Goal: Task Accomplishment & Management: Complete application form

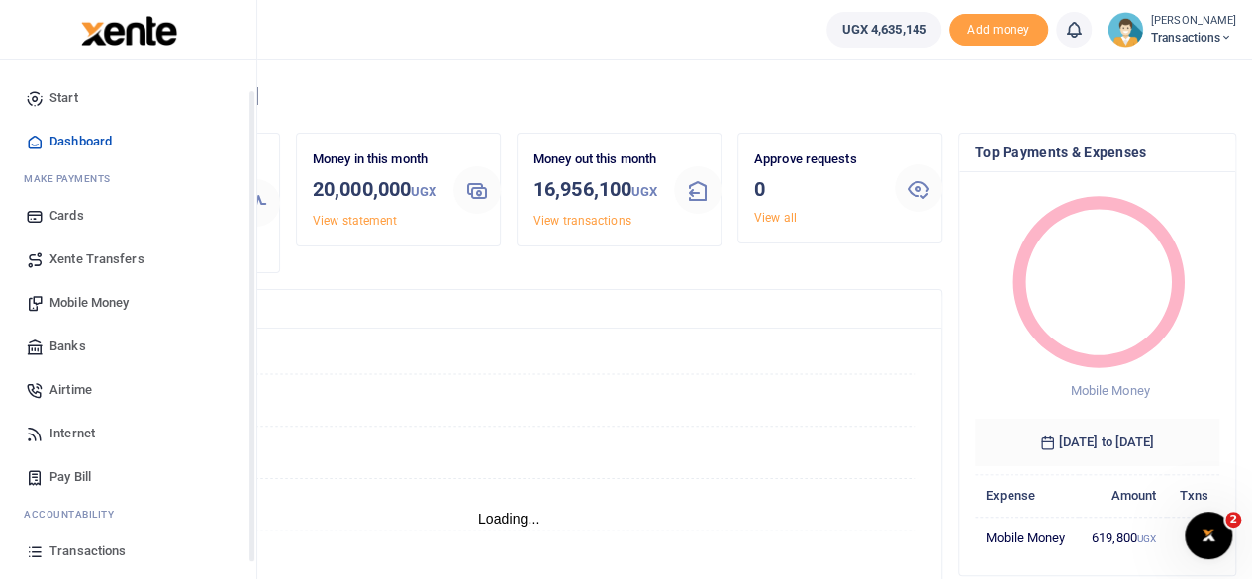
scroll to position [127, 0]
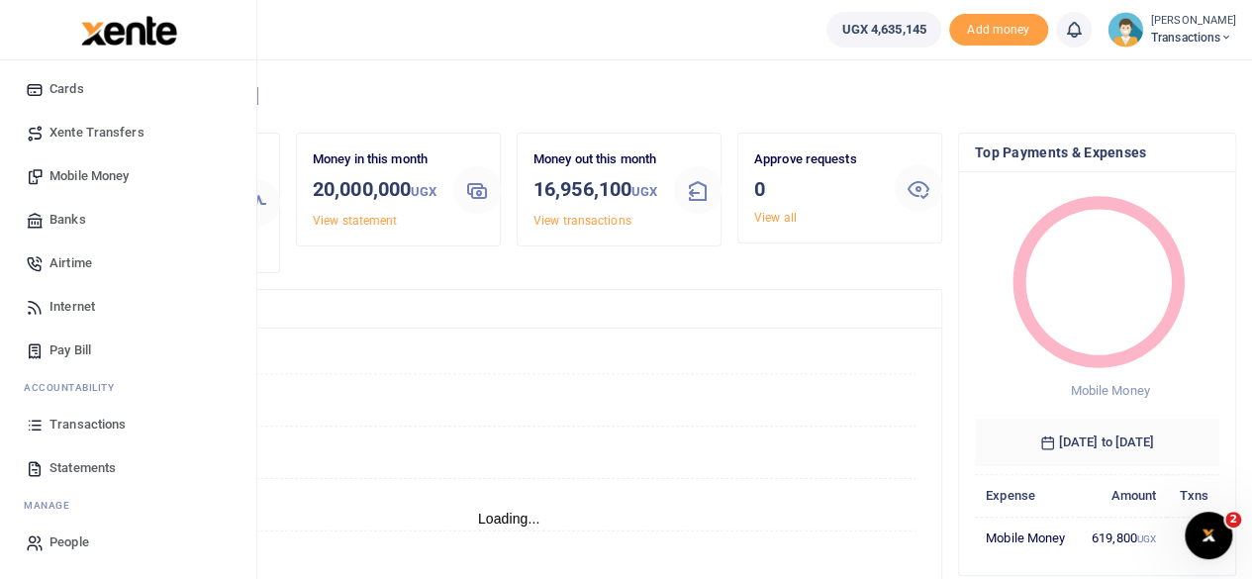
click at [108, 425] on span "Transactions" at bounding box center [87, 425] width 76 height 20
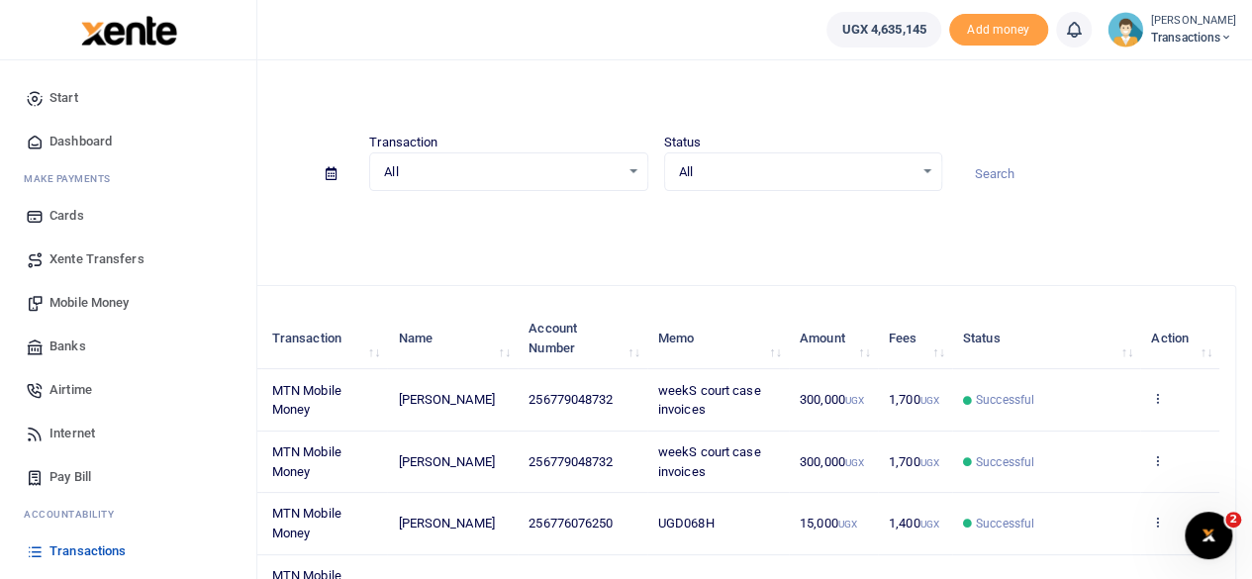
click at [81, 297] on span "Mobile Money" at bounding box center [88, 303] width 79 height 20
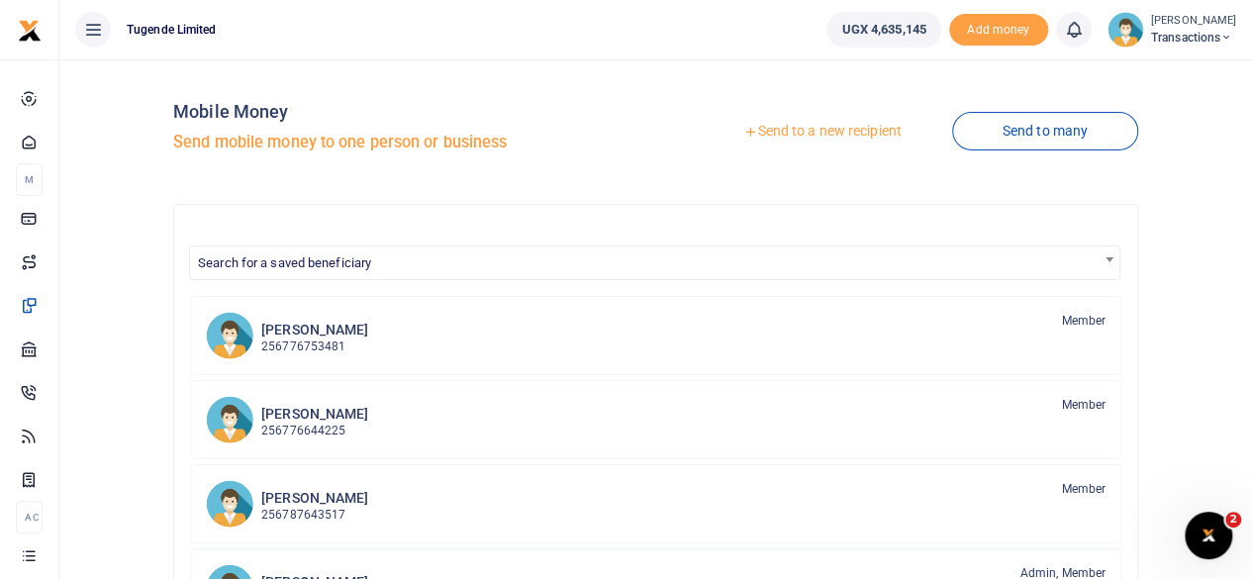
click at [822, 133] on link "Send to a new recipient" at bounding box center [822, 132] width 258 height 36
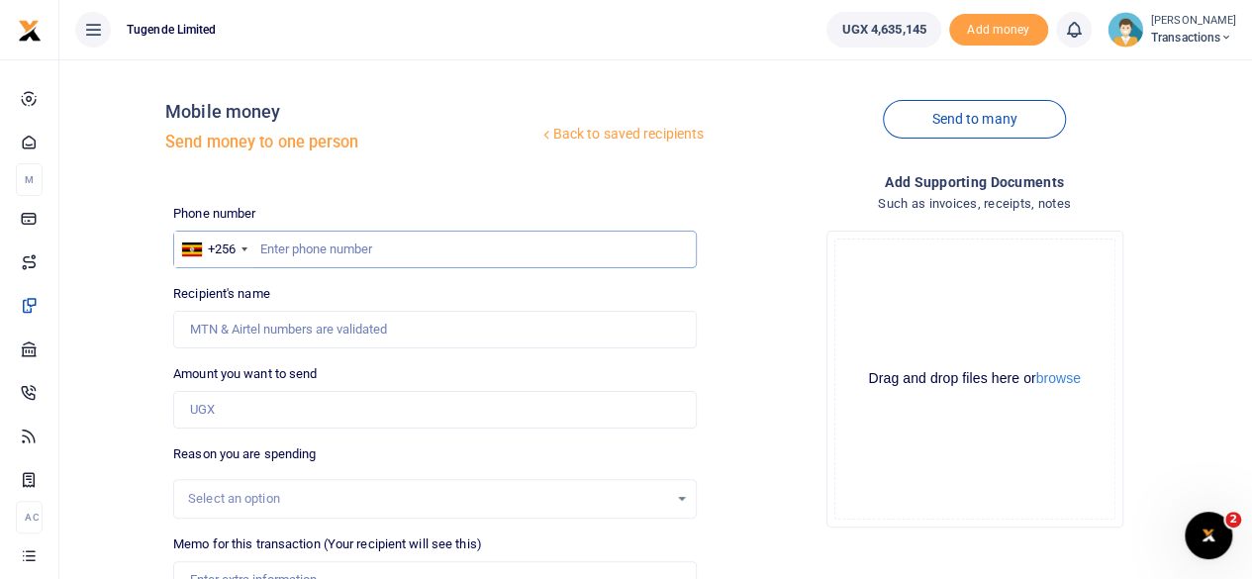
click at [507, 232] on input "text" at bounding box center [435, 250] width 524 height 38
paste input "767303150"
type input "767303150"
type input "Wilson Baluku"
type input "767303150"
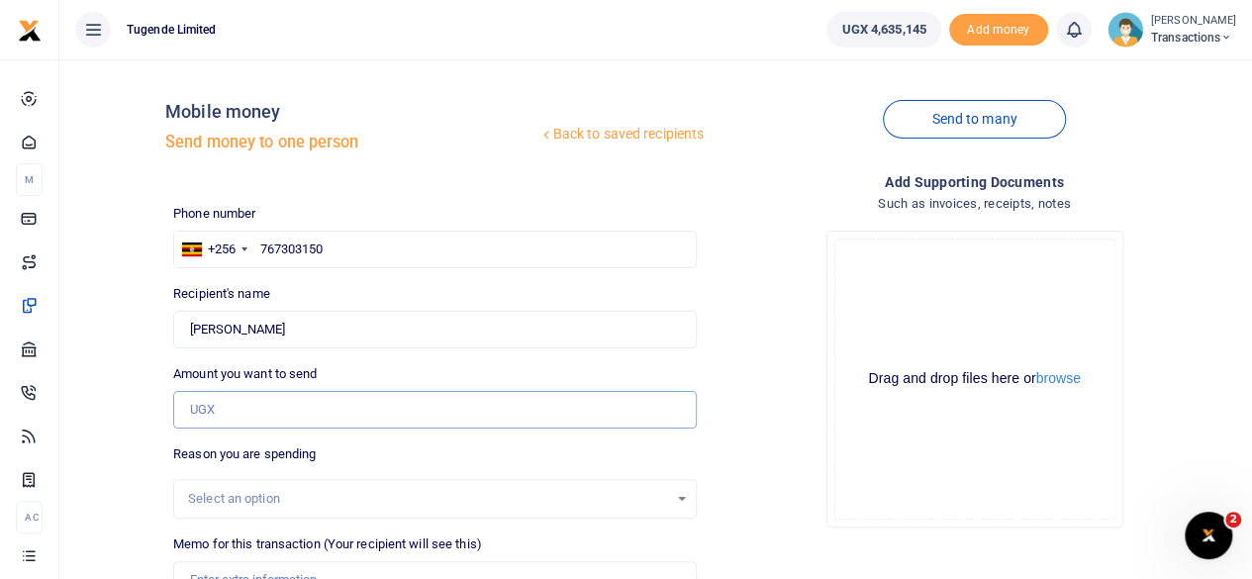
click at [261, 403] on input "Amount you want to send" at bounding box center [435, 410] width 524 height 38
paste input "50000"
type input "50,000"
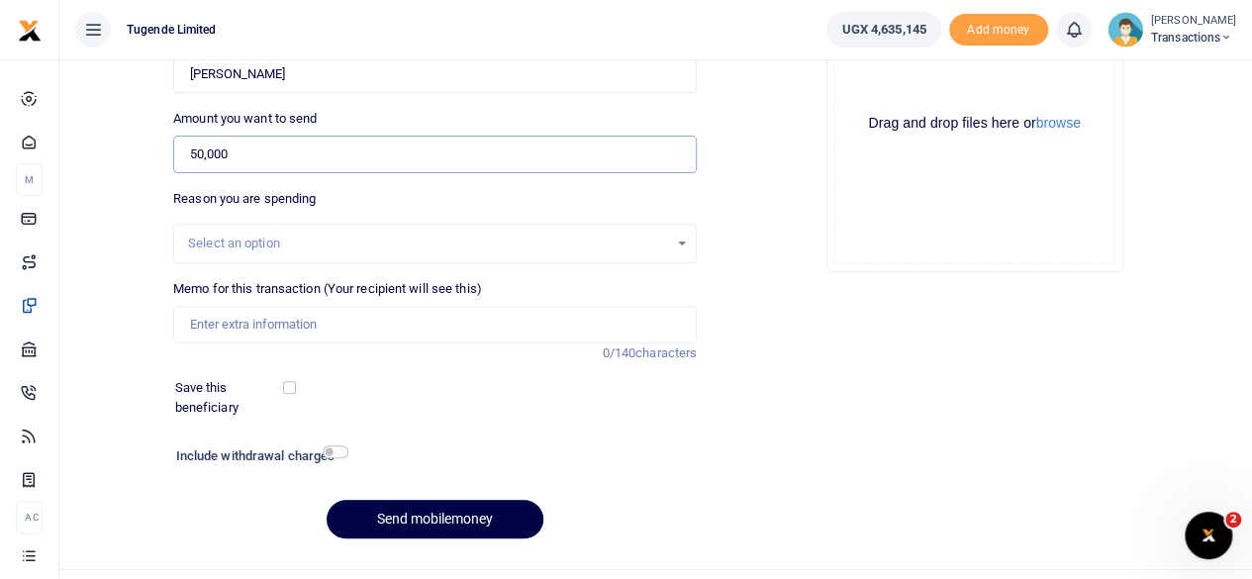
scroll to position [258, 0]
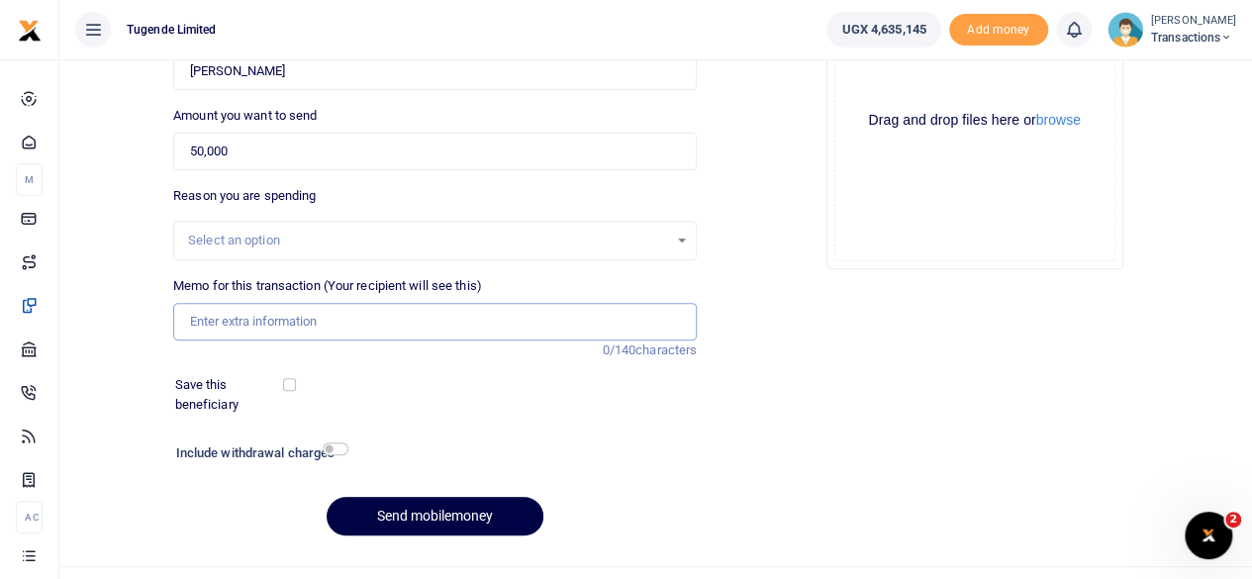
click at [358, 326] on input "Memo for this transaction (Your recipient will see this)" at bounding box center [435, 322] width 524 height 38
paste input "UFW664S"
type input "UFW664S"
click at [428, 510] on button "Send mobilemoney" at bounding box center [435, 516] width 217 height 39
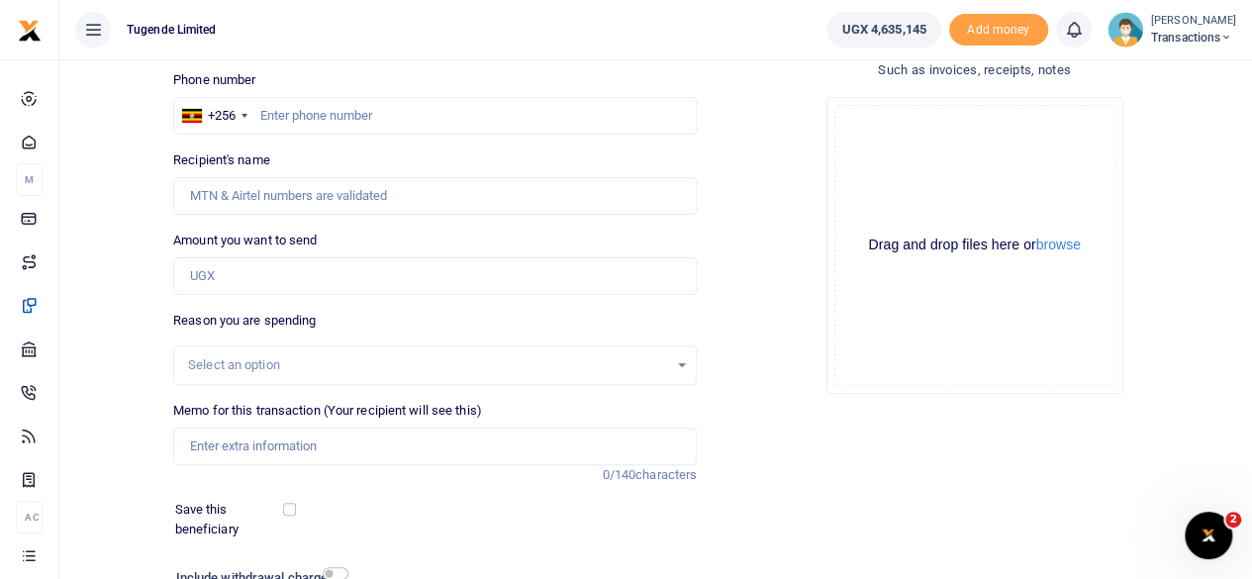
scroll to position [133, 0]
click at [357, 120] on input "text" at bounding box center [435, 117] width 524 height 38
paste input "776-989898"
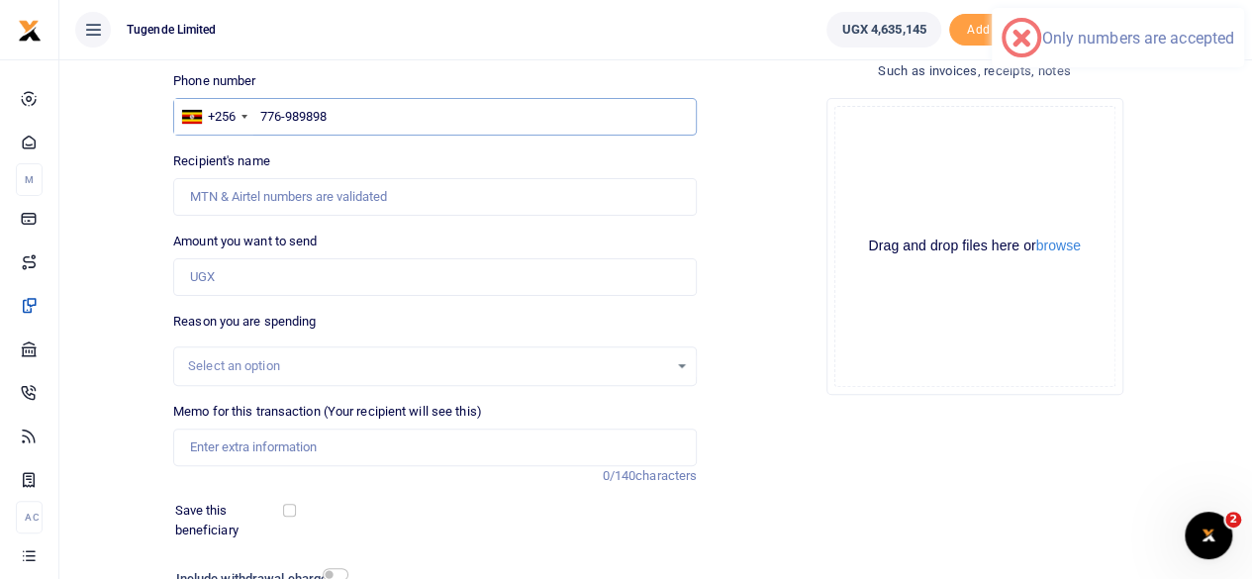
click at [285, 118] on input "776-989898" at bounding box center [435, 117] width 524 height 38
type input "776989898"
type input "Wilson Kamugisha"
type input "776989898"
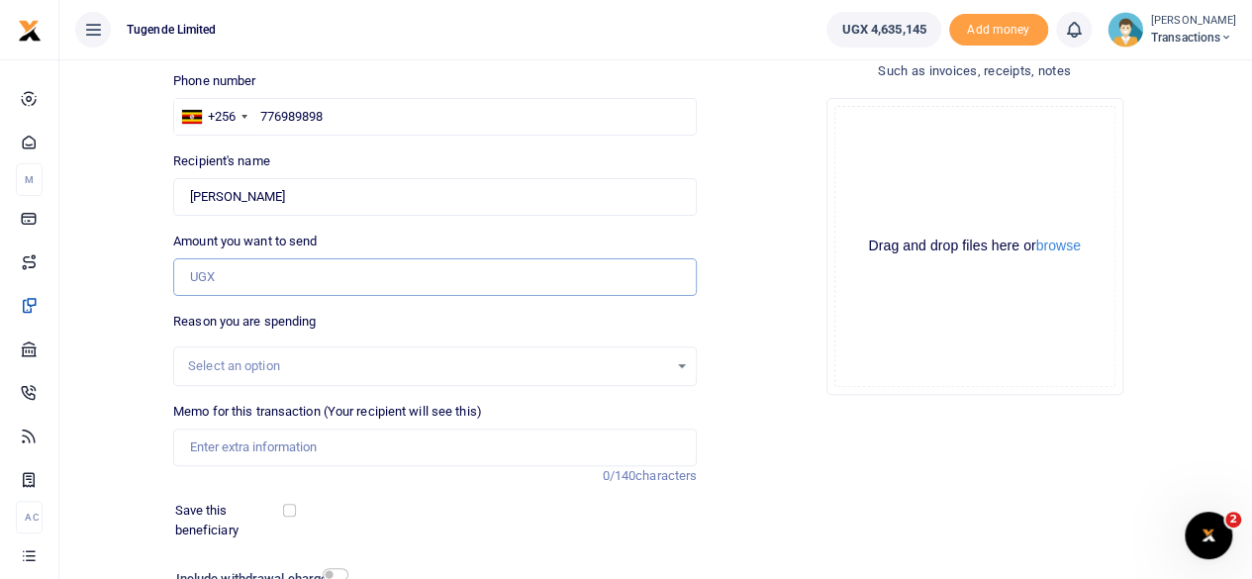
click at [375, 271] on input "Amount you want to send" at bounding box center [435, 277] width 524 height 38
paste input "400,000"
type input "400,000"
click at [293, 456] on input "Memo for this transaction (Your recipient will see this)" at bounding box center [435, 448] width 524 height 38
paste input "Sironko Theft Investigations-Call Data"
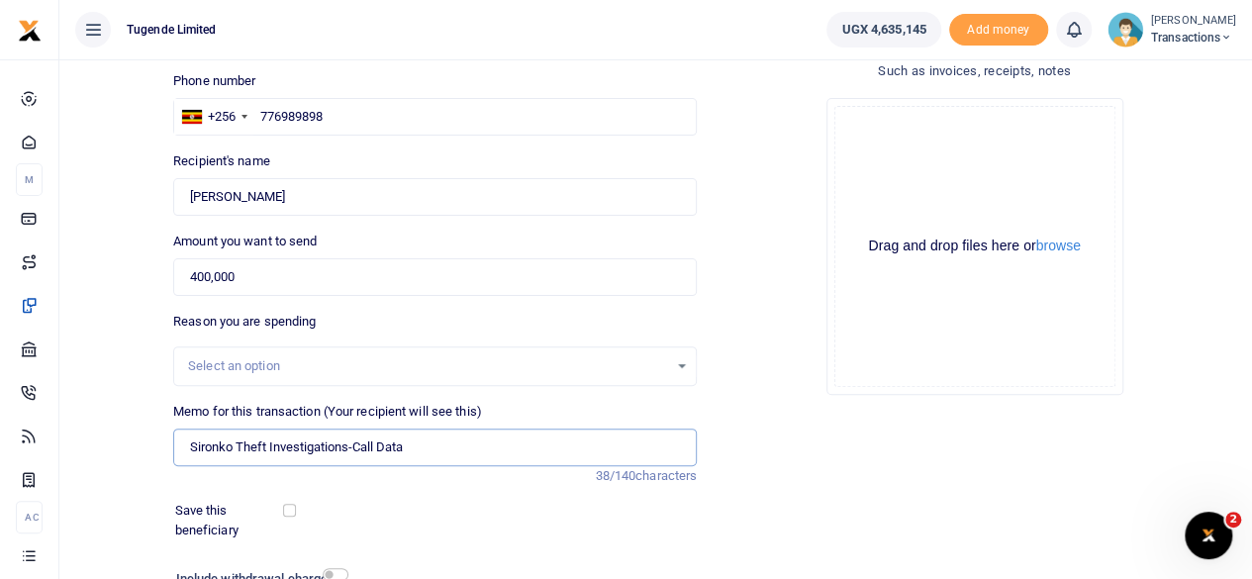
click at [353, 444] on input "Sironko Theft Investigations-Call Data" at bounding box center [435, 448] width 524 height 38
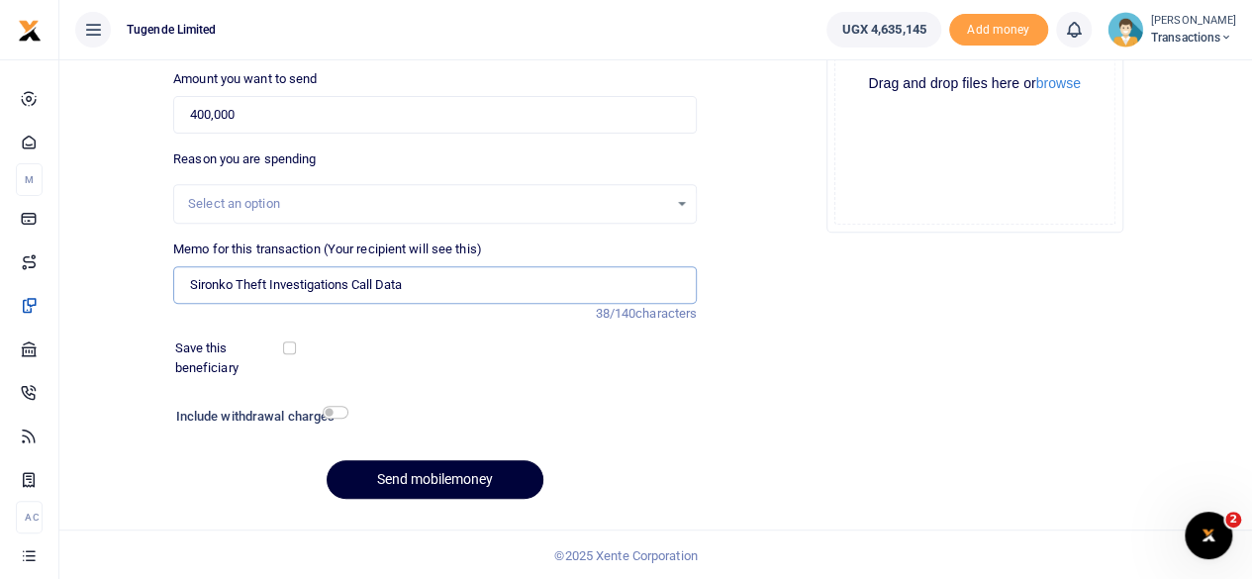
type input "Sironko Theft Investigations Call Data"
click at [411, 470] on button "Send mobilemoney" at bounding box center [435, 479] width 217 height 39
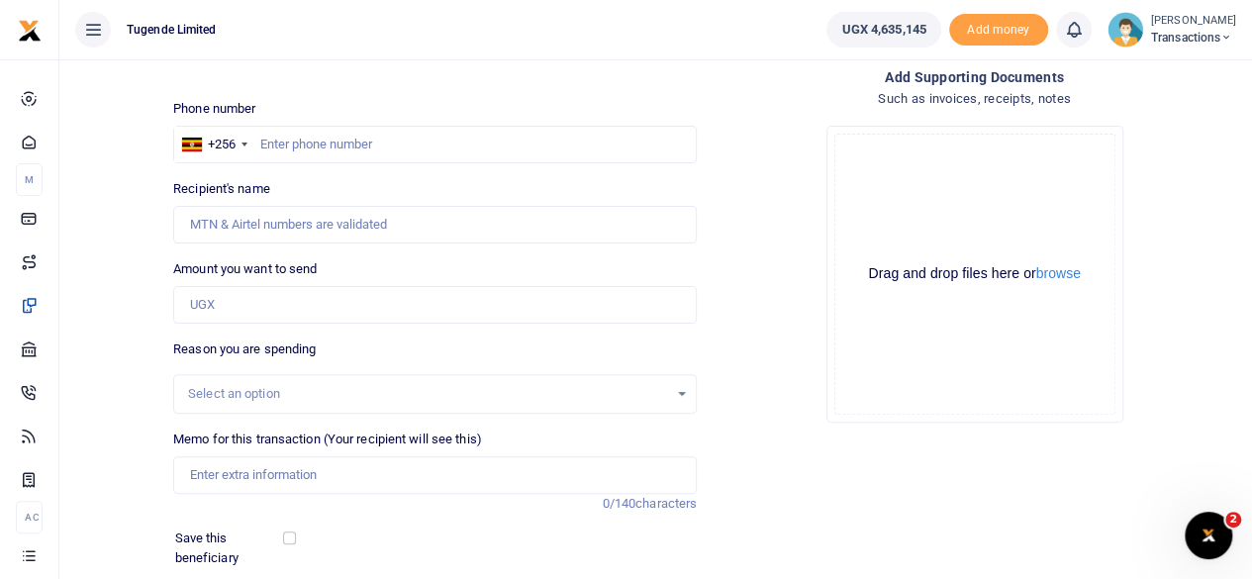
scroll to position [102, 0]
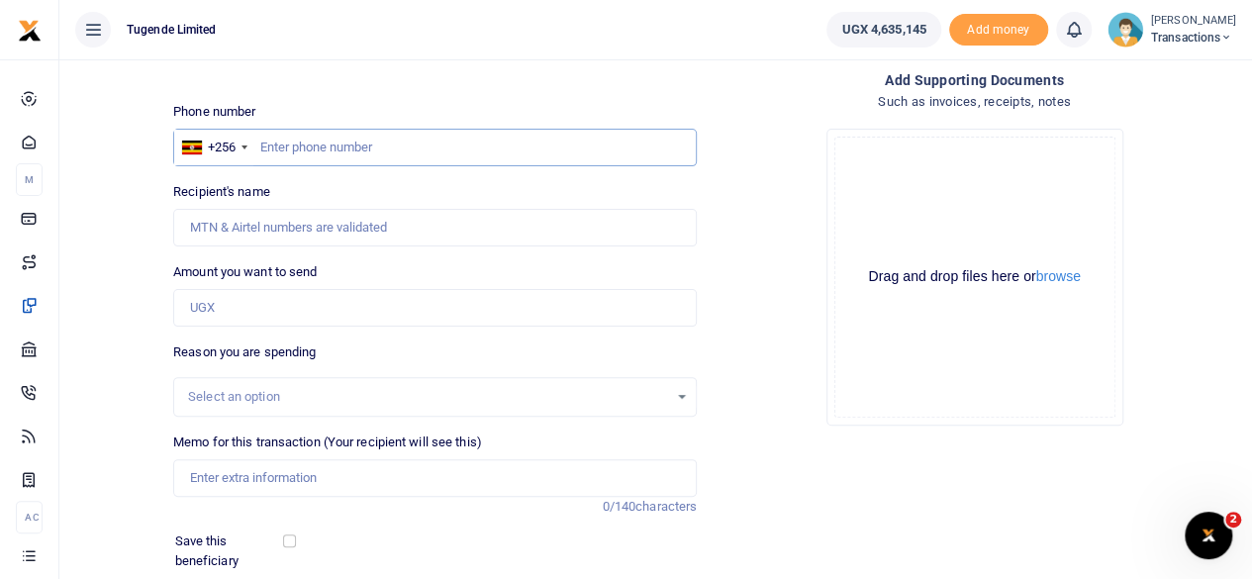
click at [472, 148] on input "text" at bounding box center [435, 148] width 524 height 38
paste input "791512652"
type input "791512652"
type input "[PERSON_NAME]"
click at [358, 311] on input "Amount you want to send" at bounding box center [435, 308] width 524 height 38
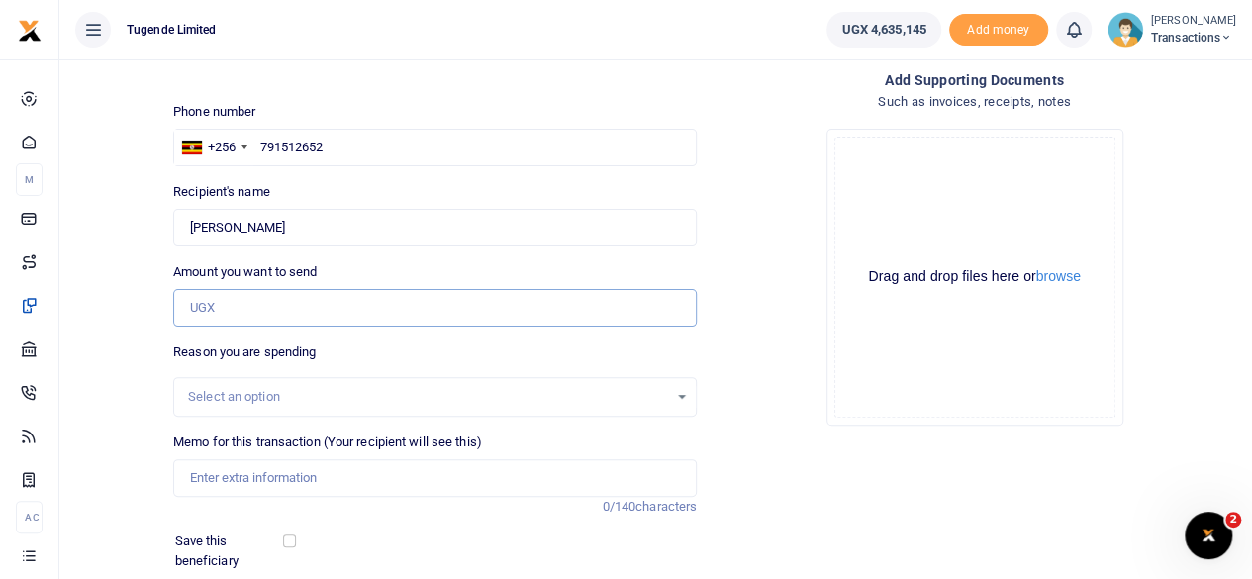
paste input "133,000"
type input "133,000"
click at [358, 477] on input "Memo for this transaction (Your recipient will see this)" at bounding box center [435, 478] width 524 height 38
paste input "UGC161J"
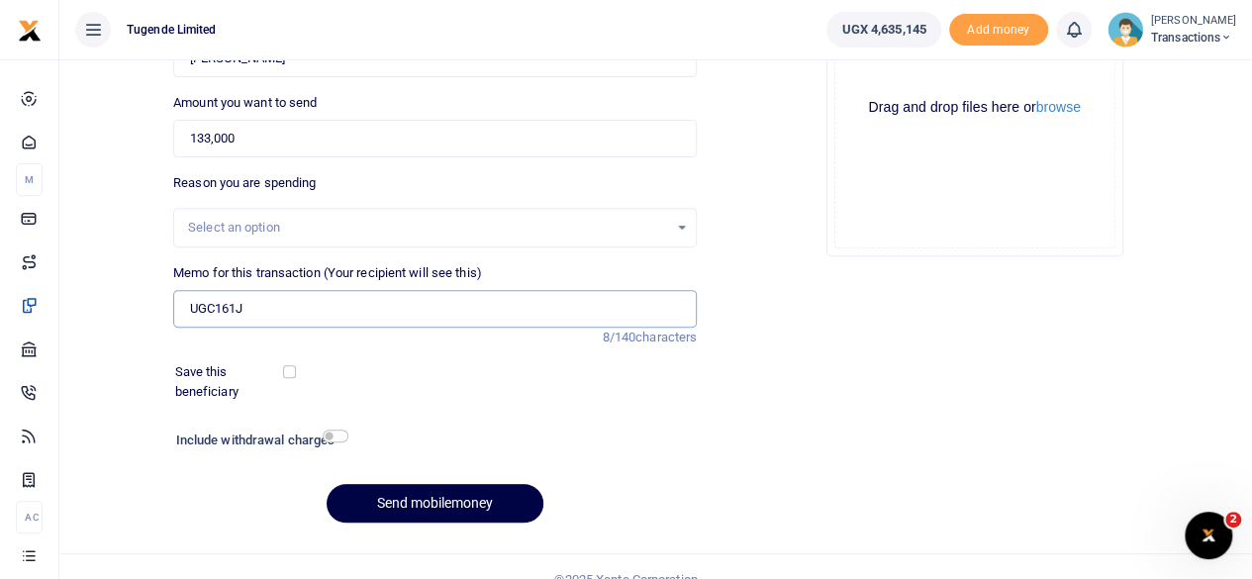
scroll to position [295, 0]
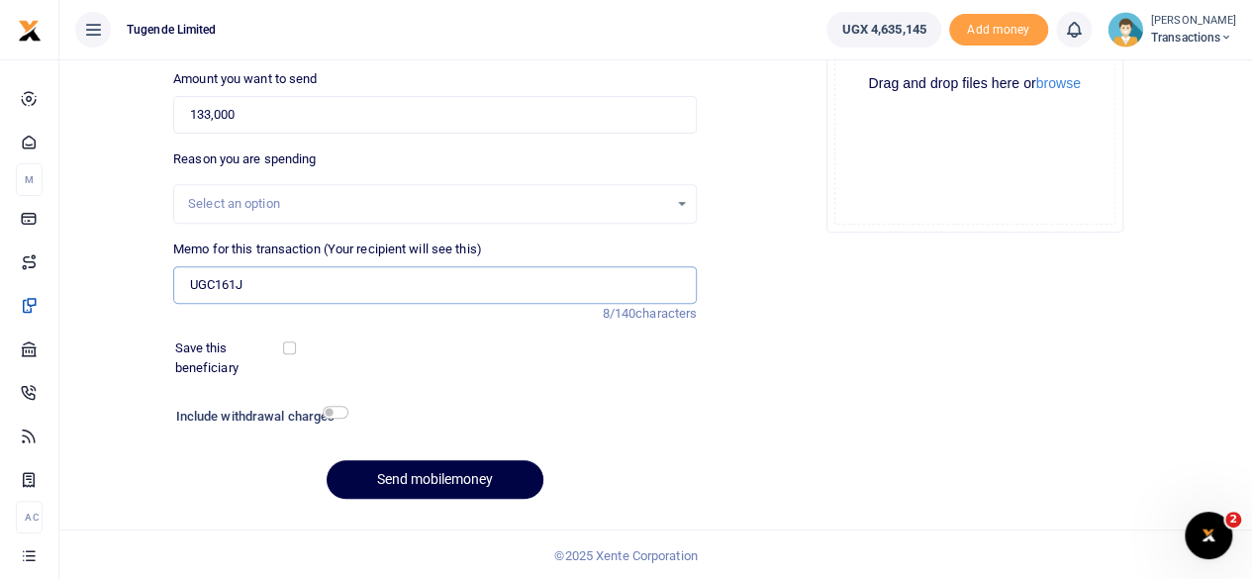
type input "UGC161J"
click at [460, 473] on button "Send mobilemoney" at bounding box center [435, 479] width 217 height 39
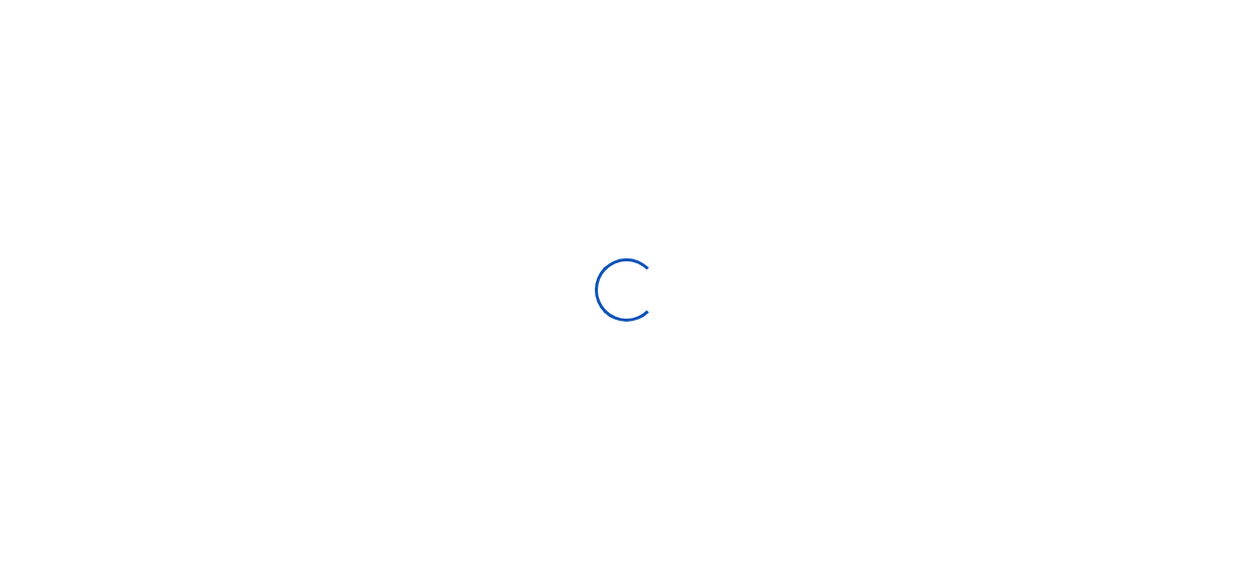
select select
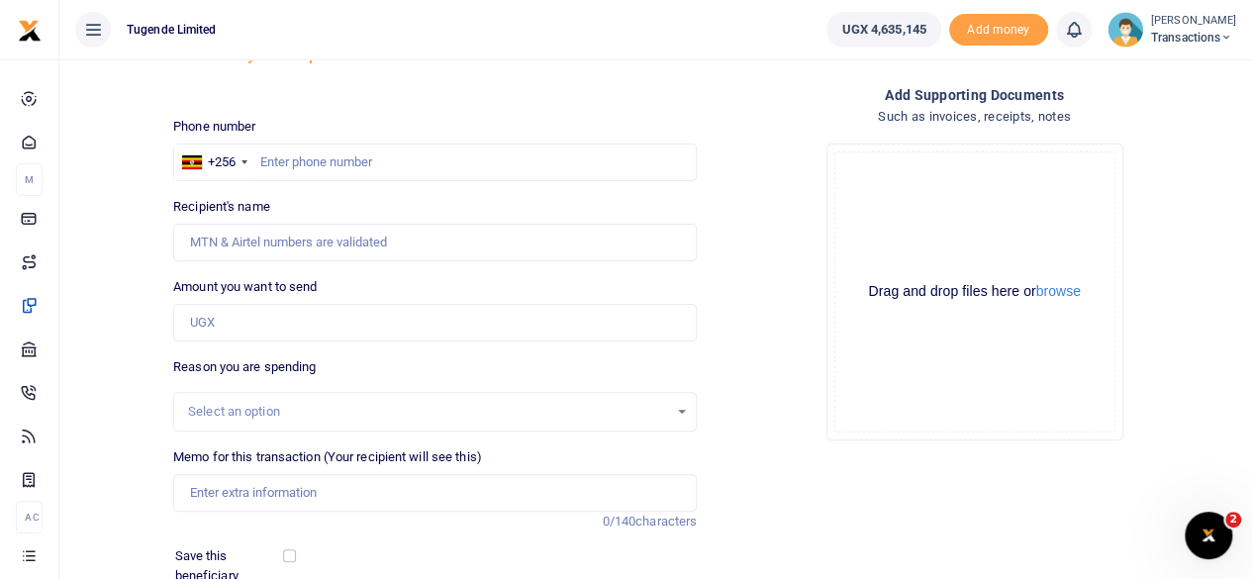
scroll to position [86, 0]
click at [380, 157] on input "text" at bounding box center [435, 164] width 524 height 38
paste input "773946598"
type input "773946598"
type input "Selvester Tulyasingura"
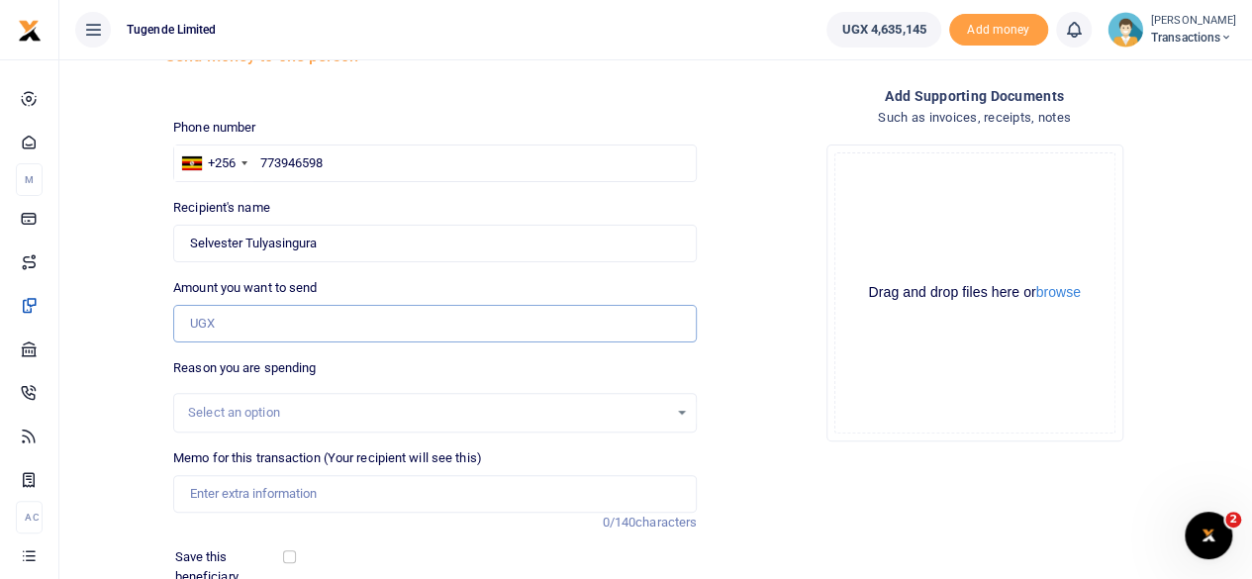
click at [294, 308] on input "Amount you want to send" at bounding box center [435, 324] width 524 height 38
paste input "62000"
type input "62,000"
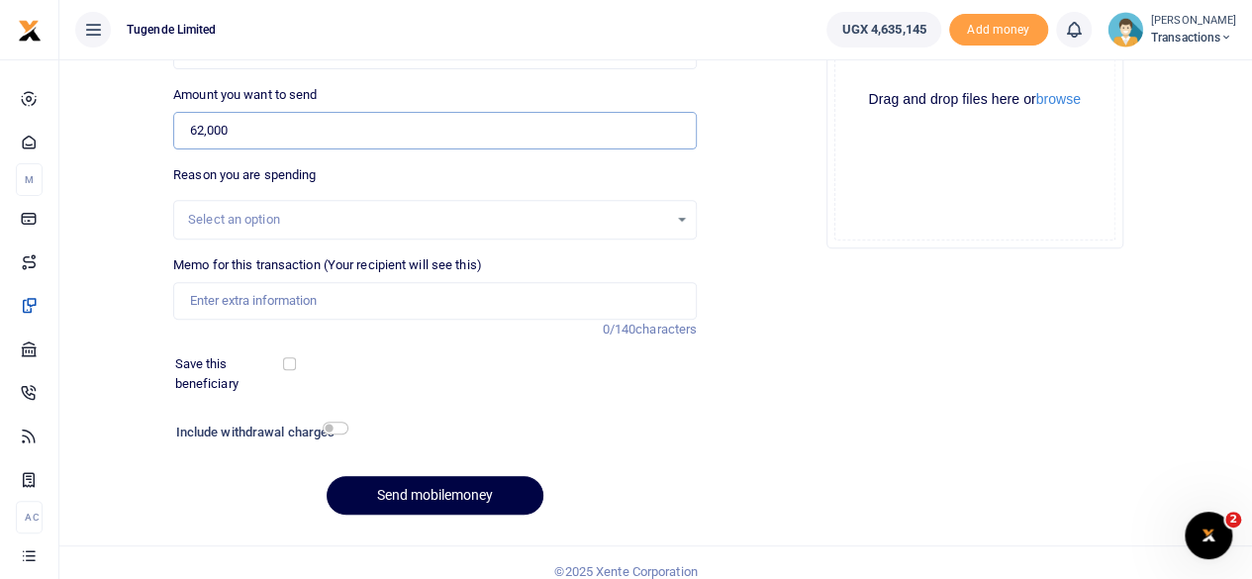
scroll to position [283, 0]
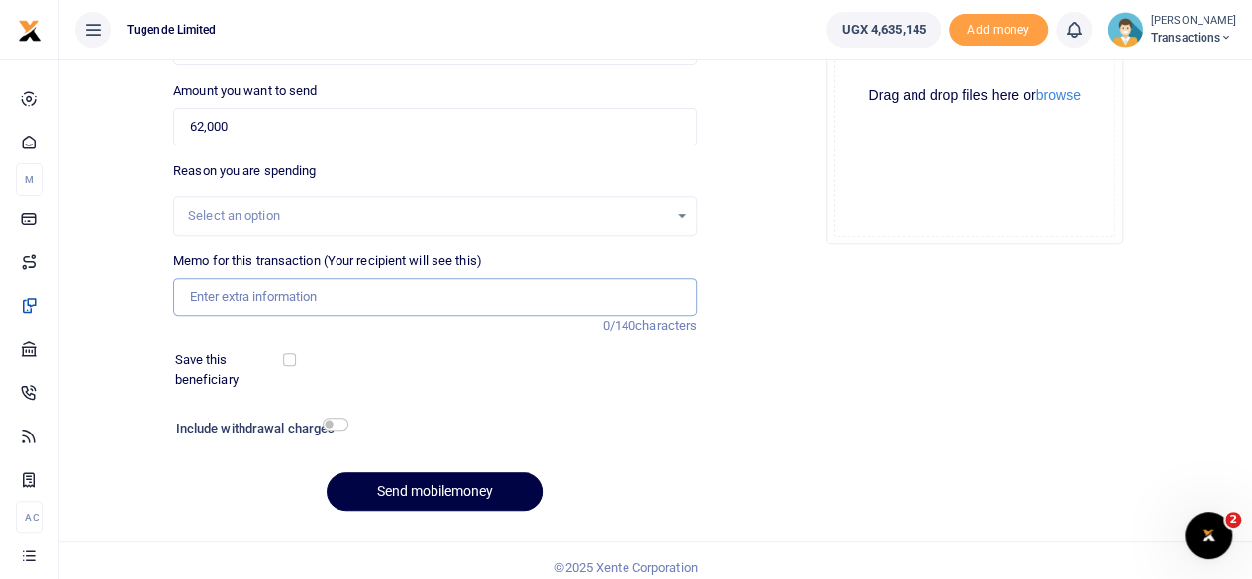
click at [388, 304] on input "Memo for this transaction (Your recipient will see this)" at bounding box center [435, 297] width 524 height 38
paste input "UFZ130H"
type input "UFZ130H"
click at [420, 489] on button "Send mobilemoney" at bounding box center [435, 491] width 217 height 39
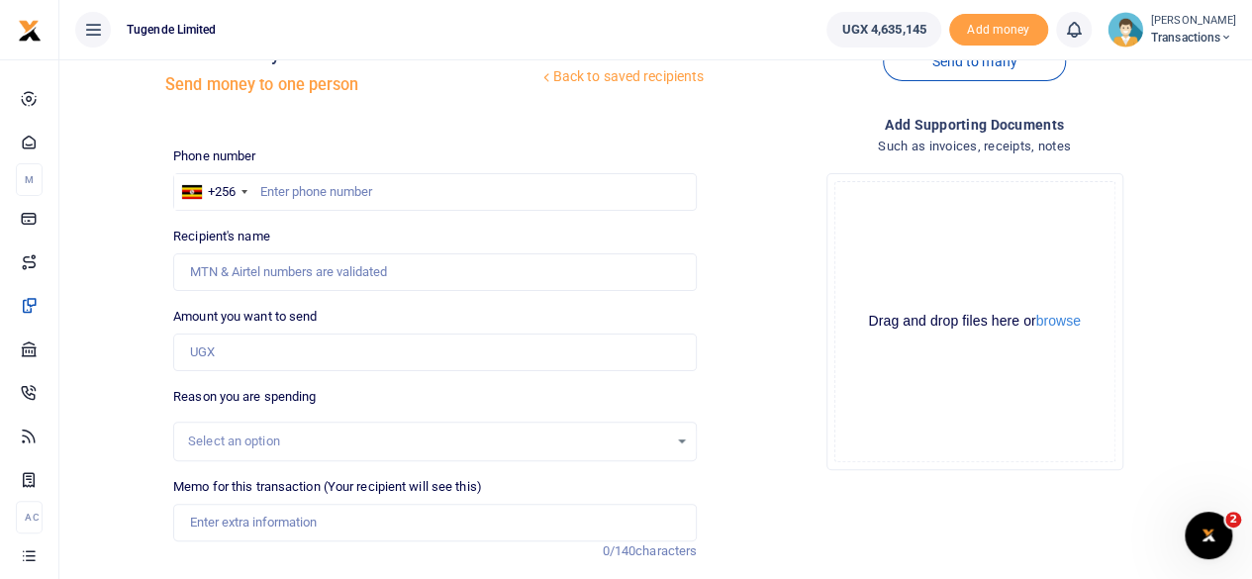
scroll to position [56, 0]
click at [374, 185] on input "text" at bounding box center [435, 193] width 524 height 38
paste input "755017883"
type input "755017883"
type input "Rogers Ssenoga"
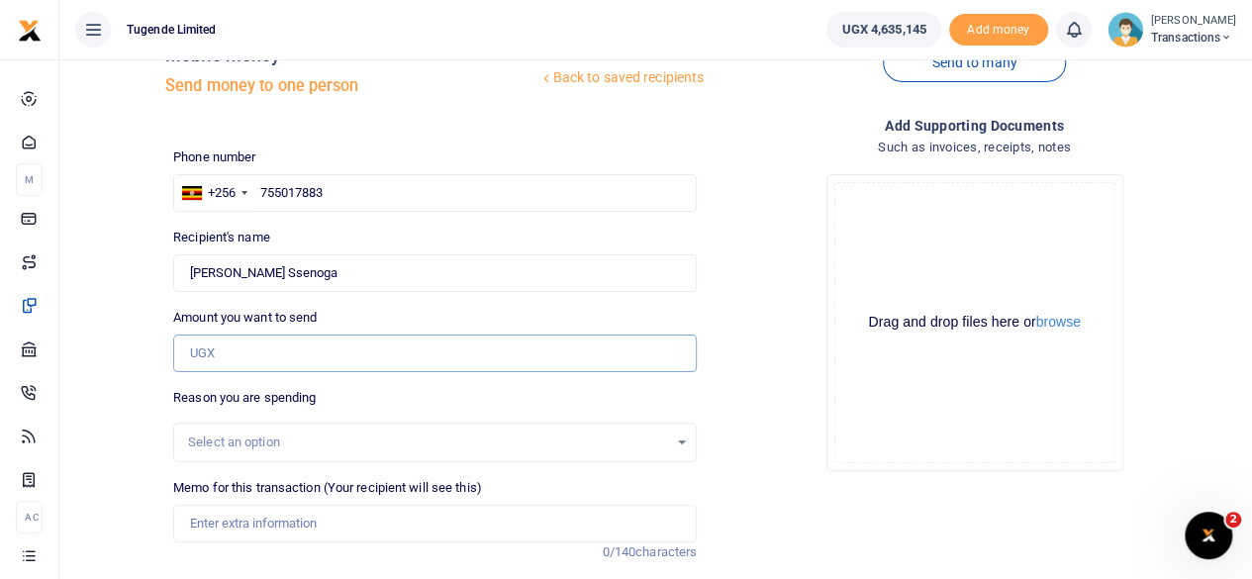
click at [324, 355] on input "Amount you want to send" at bounding box center [435, 354] width 524 height 38
paste input "100000"
type input "100,000"
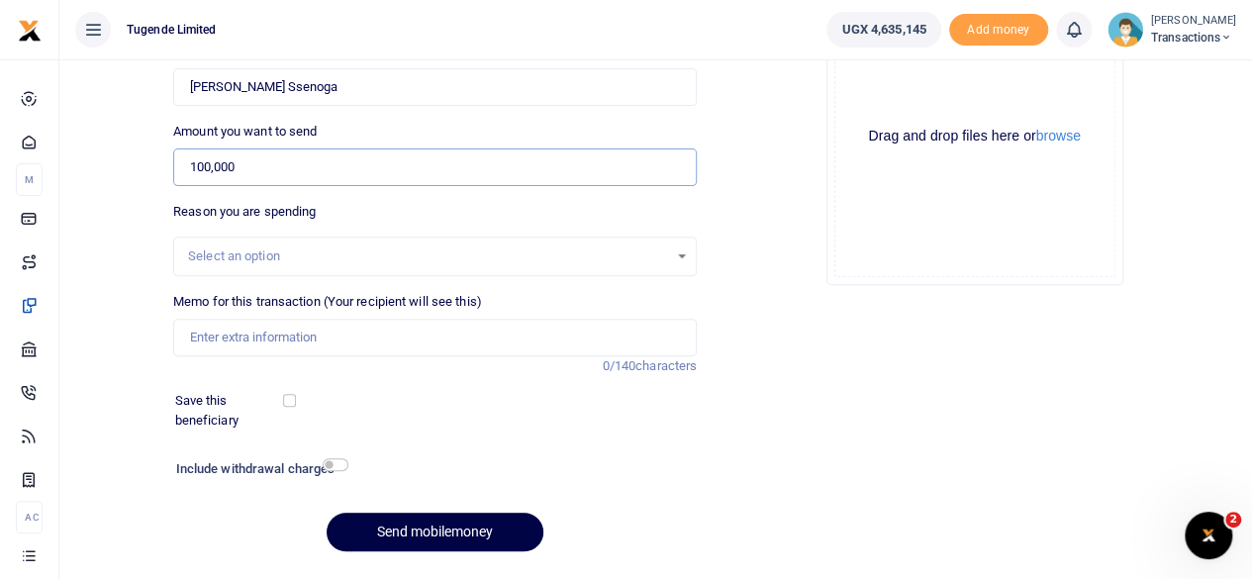
scroll to position [259, 0]
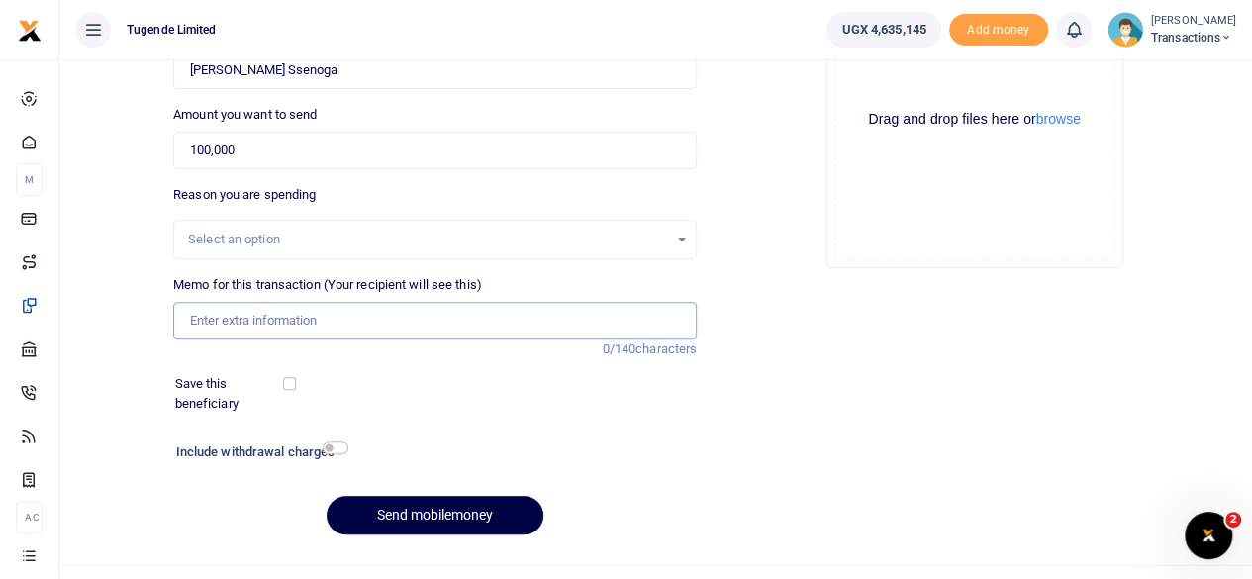
click at [392, 323] on input "Memo for this transaction (Your recipient will see this)" at bounding box center [435, 321] width 524 height 38
paste input "_UMA808CG"
click at [196, 321] on input "_UMA808CG" at bounding box center [435, 321] width 524 height 38
type input "UMA808CG"
click at [435, 501] on button "Send mobilemoney" at bounding box center [435, 515] width 217 height 39
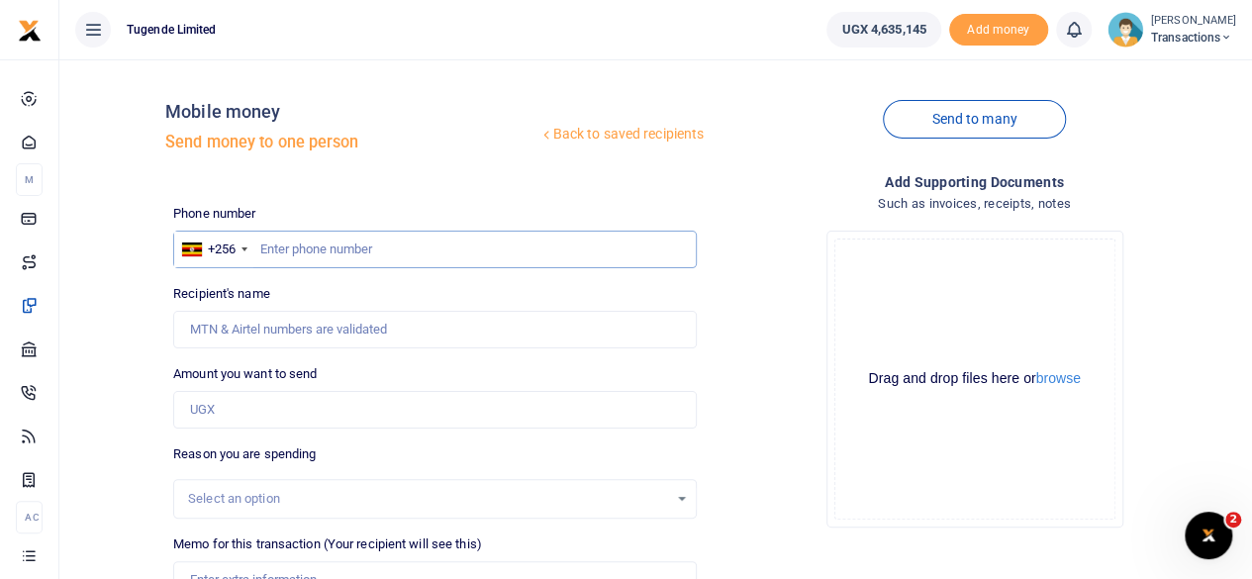
click at [390, 251] on input "text" at bounding box center [435, 250] width 524 height 38
paste input "765594847"
type input "765594847"
type input "Andrew Zilaba"
type input "765594847"
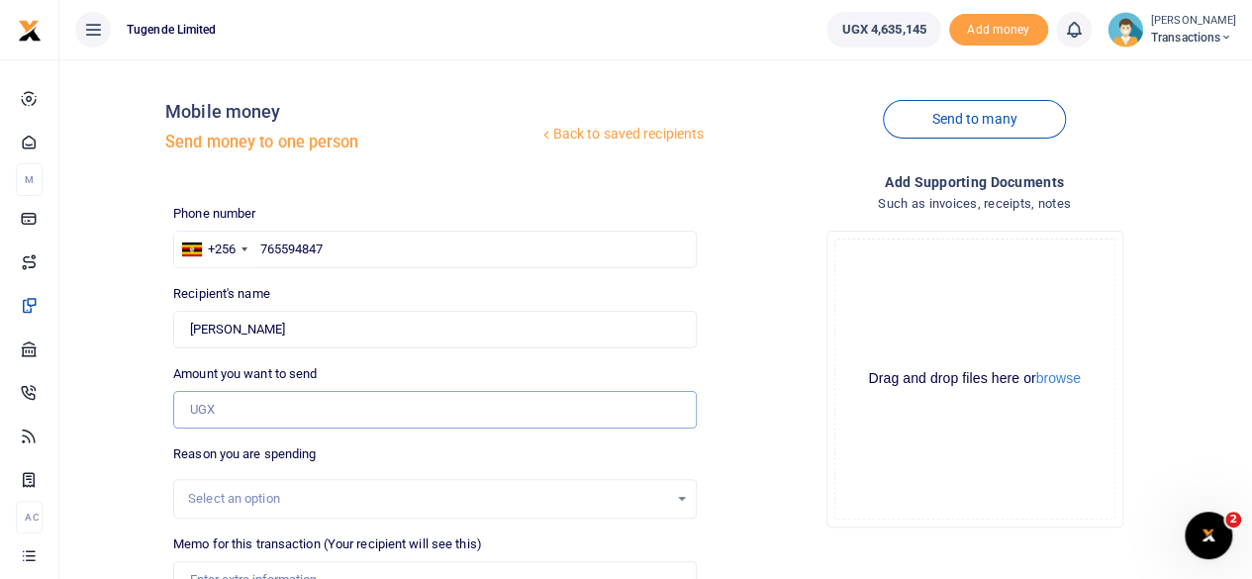
click at [323, 405] on input "Amount you want to send" at bounding box center [435, 410] width 524 height 38
paste input "128000"
type input "128,000"
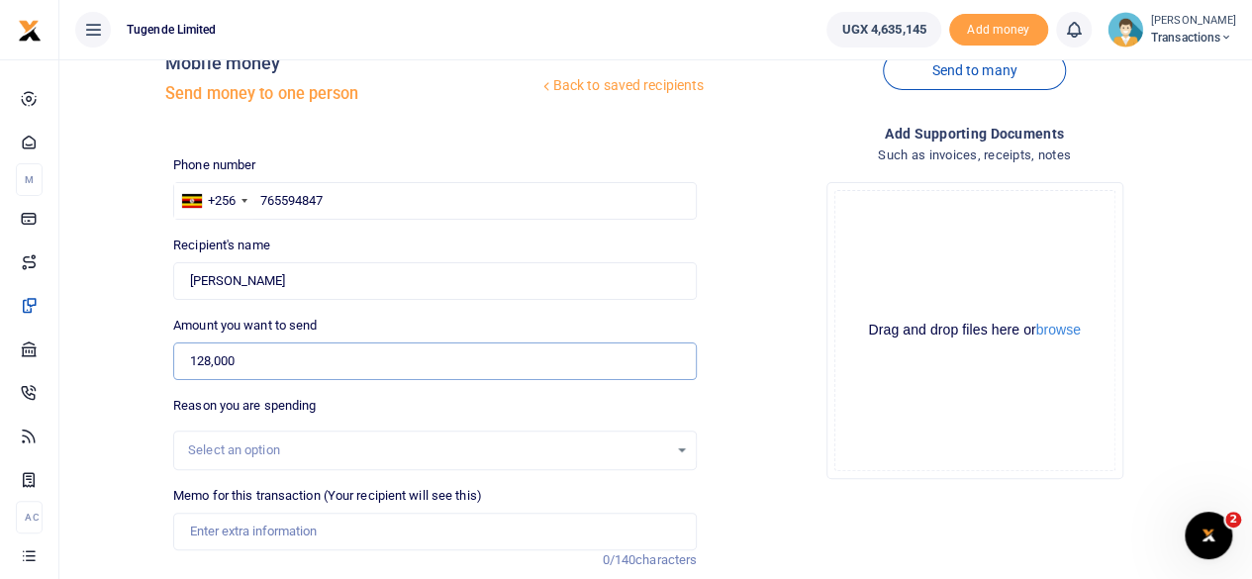
scroll to position [54, 0]
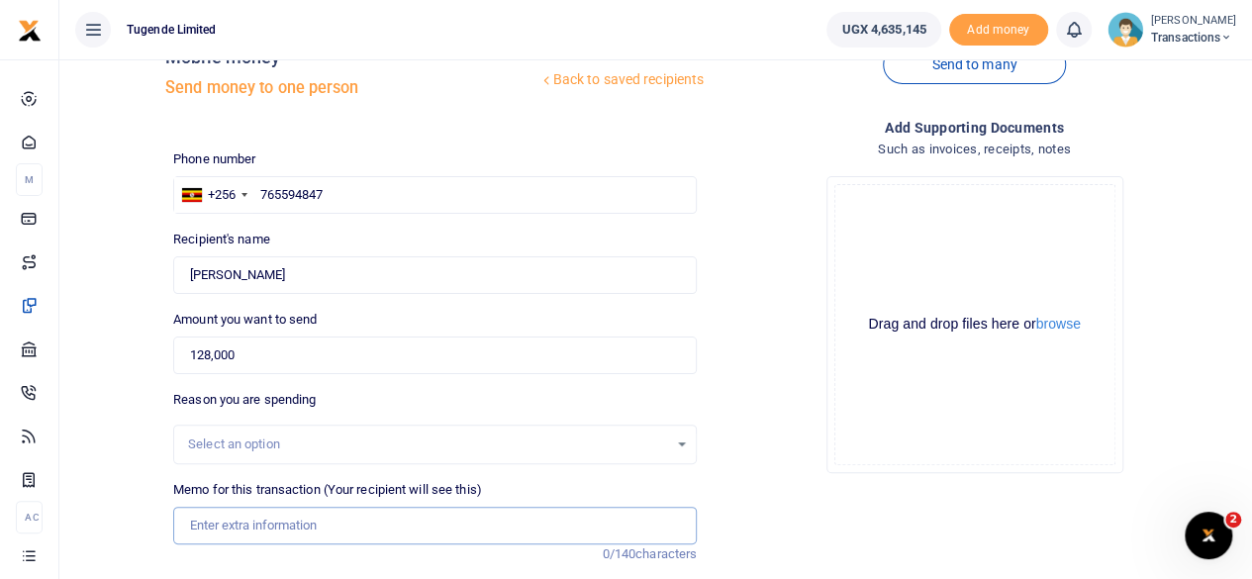
click at [249, 519] on input "Memo for this transaction (Your recipient will see this)" at bounding box center [435, 526] width 524 height 38
paste input "UGG782Y, UGB894X, UGD610G, UGE626S"
click at [247, 531] on input "UGG782Y, UGB894X, UGD610G, UGE626S" at bounding box center [435, 526] width 524 height 38
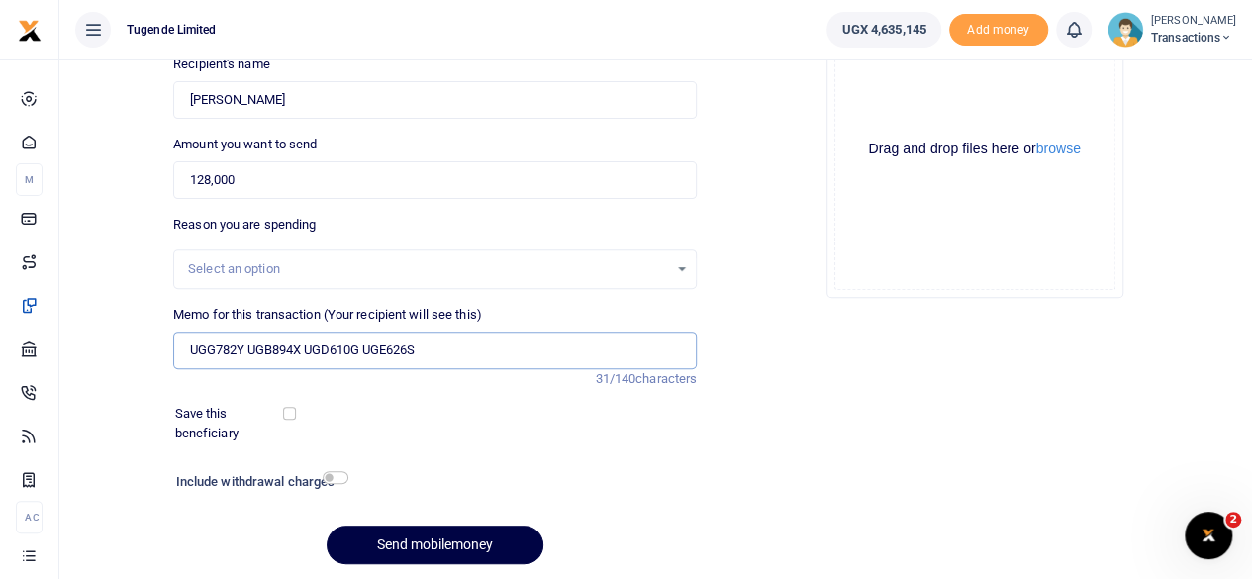
scroll to position [295, 0]
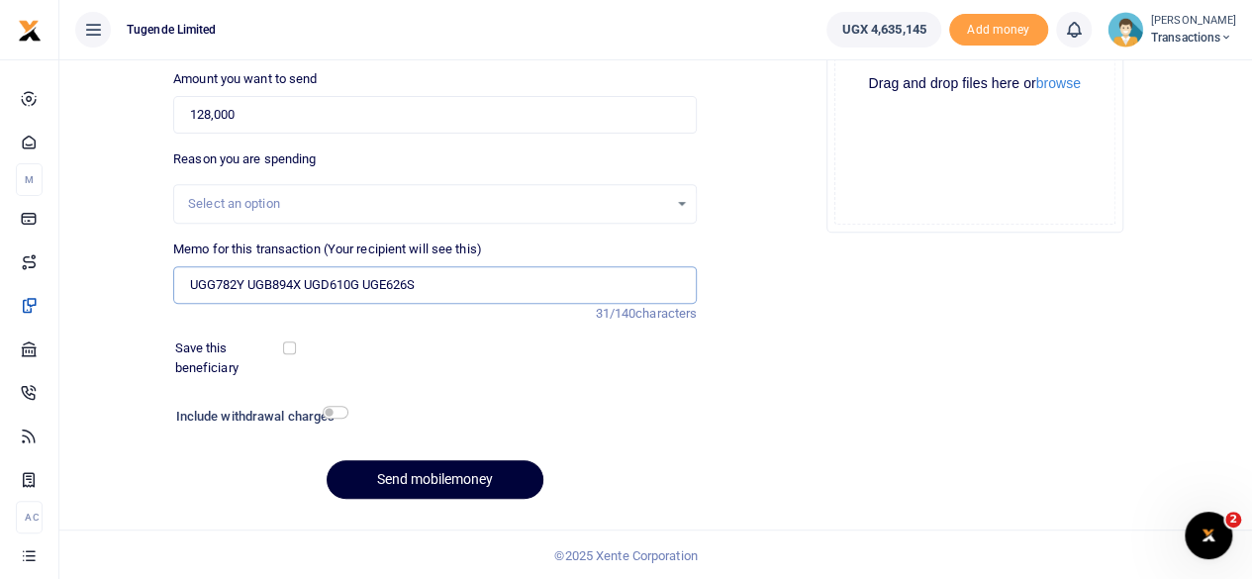
type input "UGG782Y UGB894X UGD610G UGE626S"
click at [422, 466] on button "Send mobilemoney" at bounding box center [435, 479] width 217 height 39
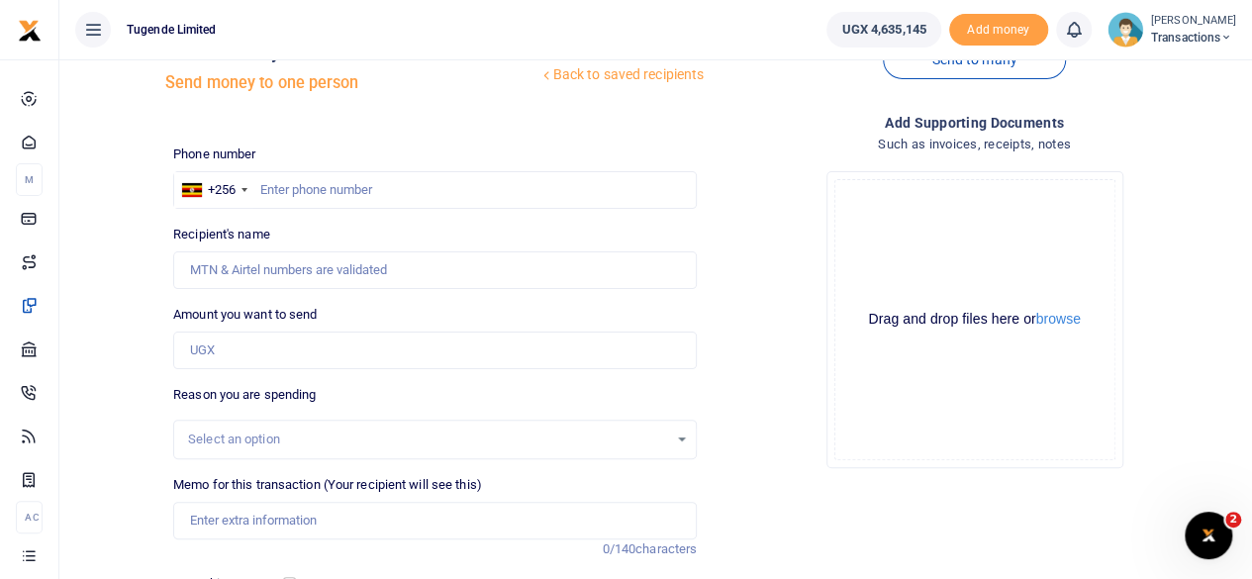
scroll to position [43, 0]
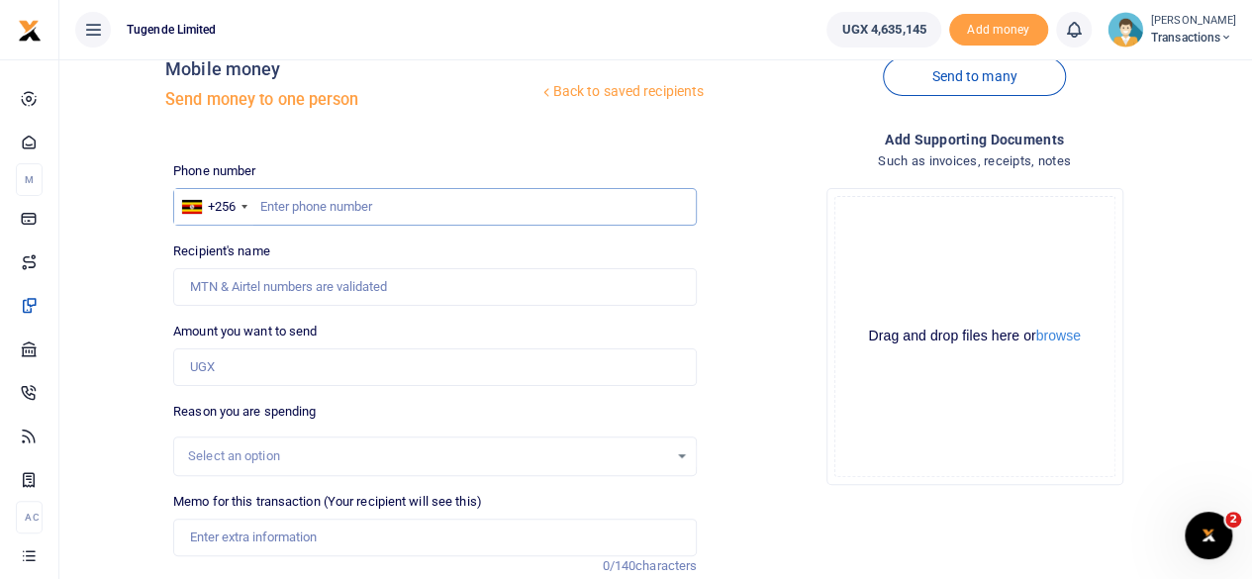
click at [302, 201] on input "text" at bounding box center [435, 207] width 524 height 38
paste input "776989898"
type input "776989898"
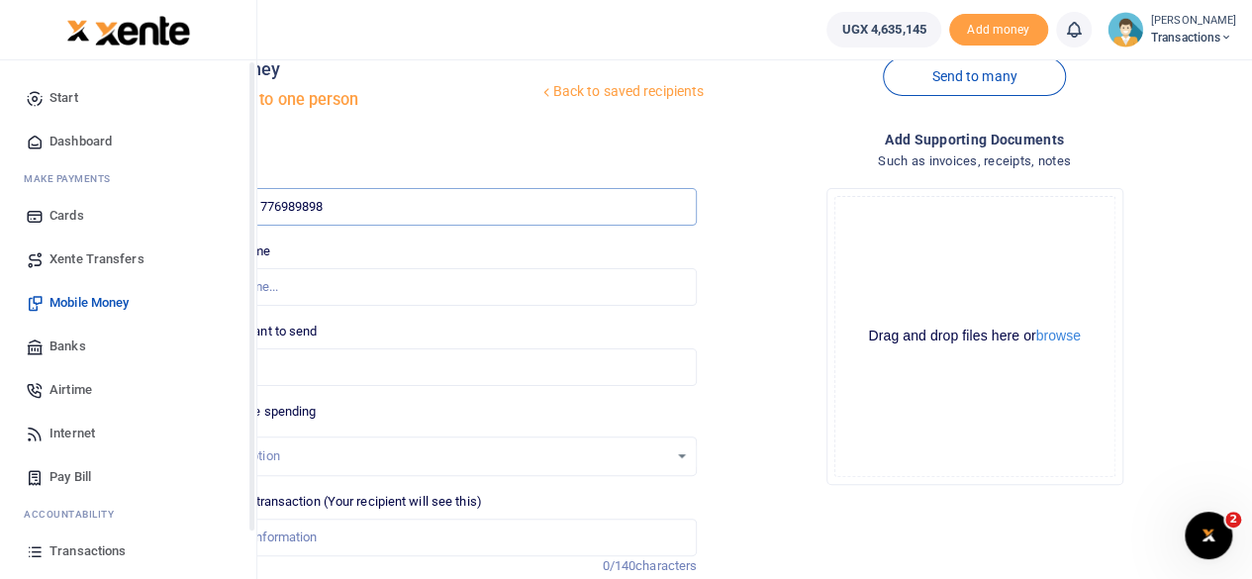
type input "[PERSON_NAME]"
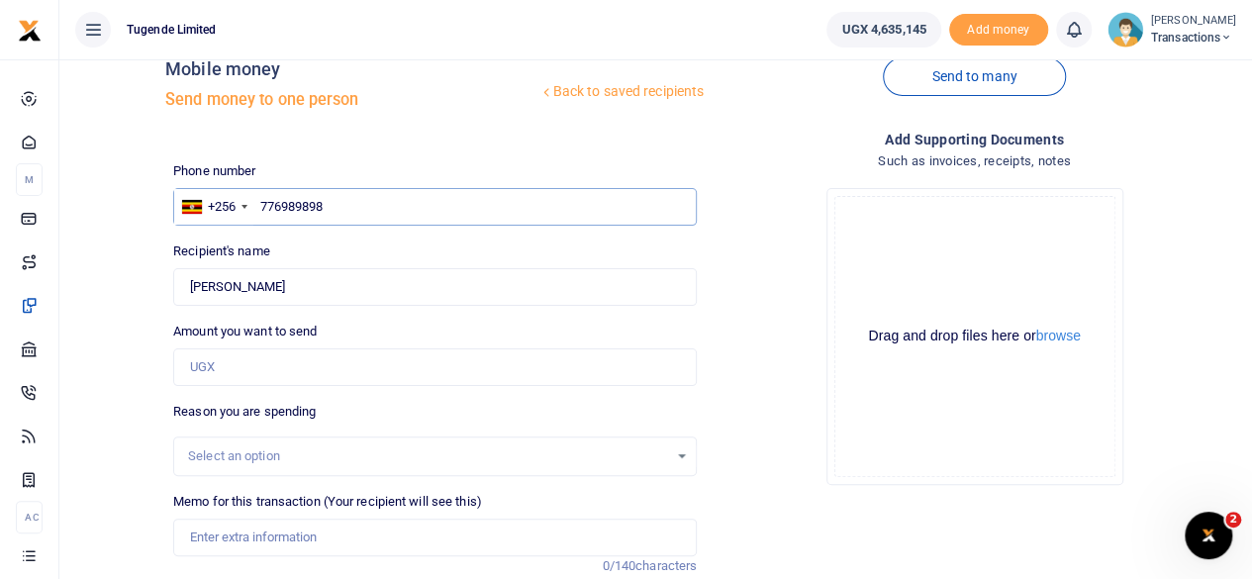
type input "776989898"
click at [321, 367] on input "Amount you want to send" at bounding box center [435, 367] width 524 height 38
paste input "780,000"
type input "780,000"
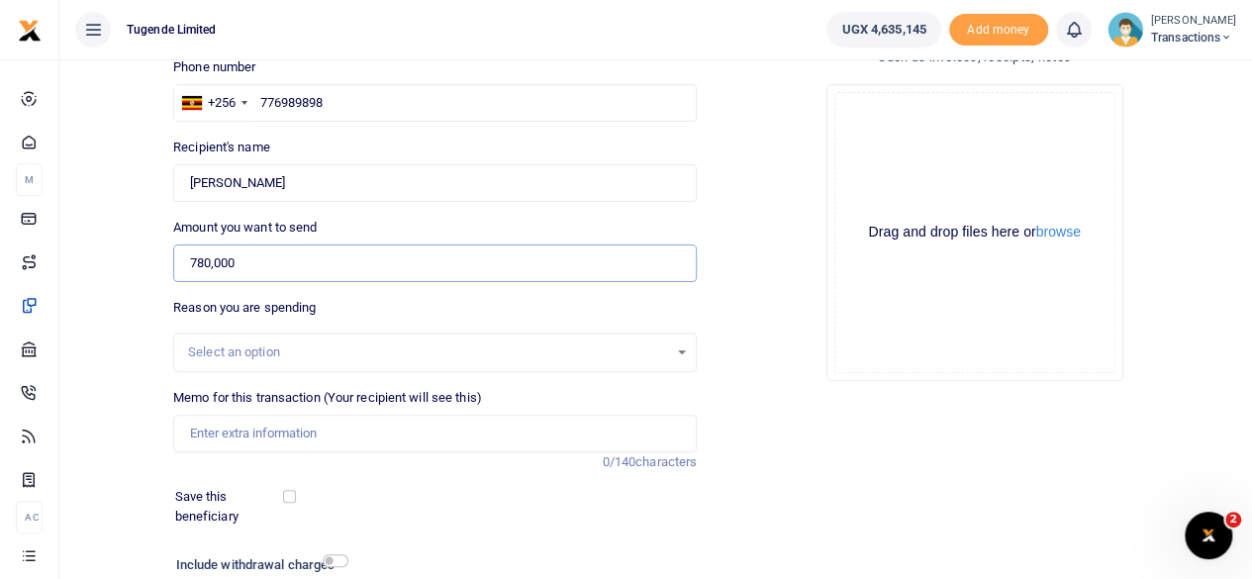
scroll to position [147, 0]
click at [296, 435] on input "Memo for this transaction (Your recipient will see this)" at bounding box center [435, 433] width 524 height 38
paste input "Field Support-Extension 2"
click at [269, 430] on input "Field Support-Extension 2" at bounding box center [435, 433] width 524 height 38
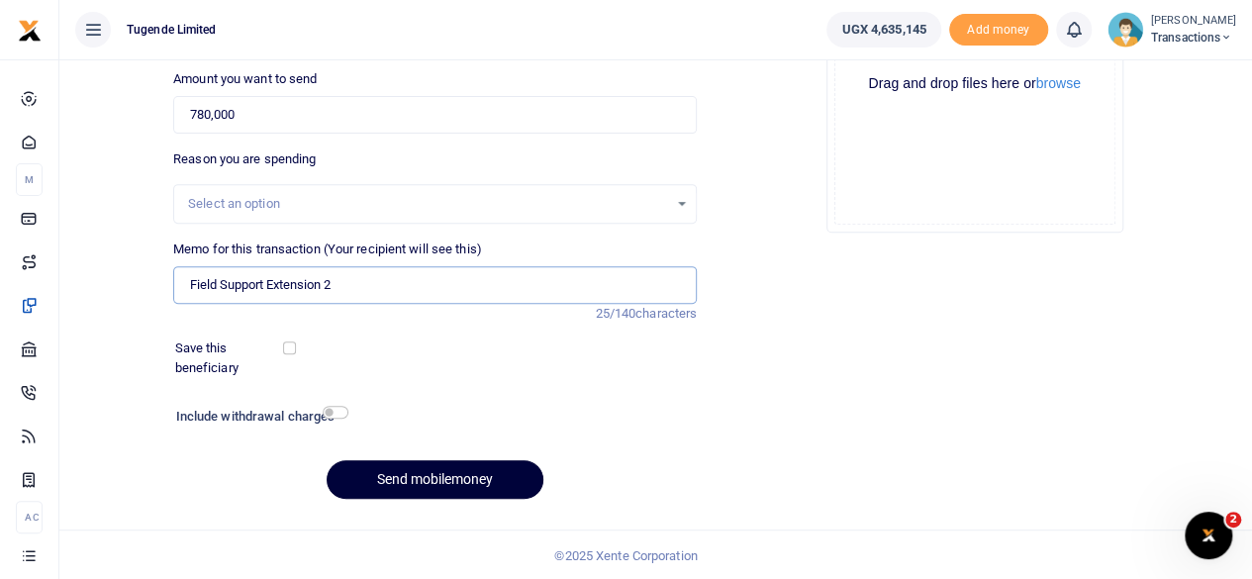
type input "Field Support Extension 2"
click at [440, 475] on button "Send mobilemoney" at bounding box center [435, 479] width 217 height 39
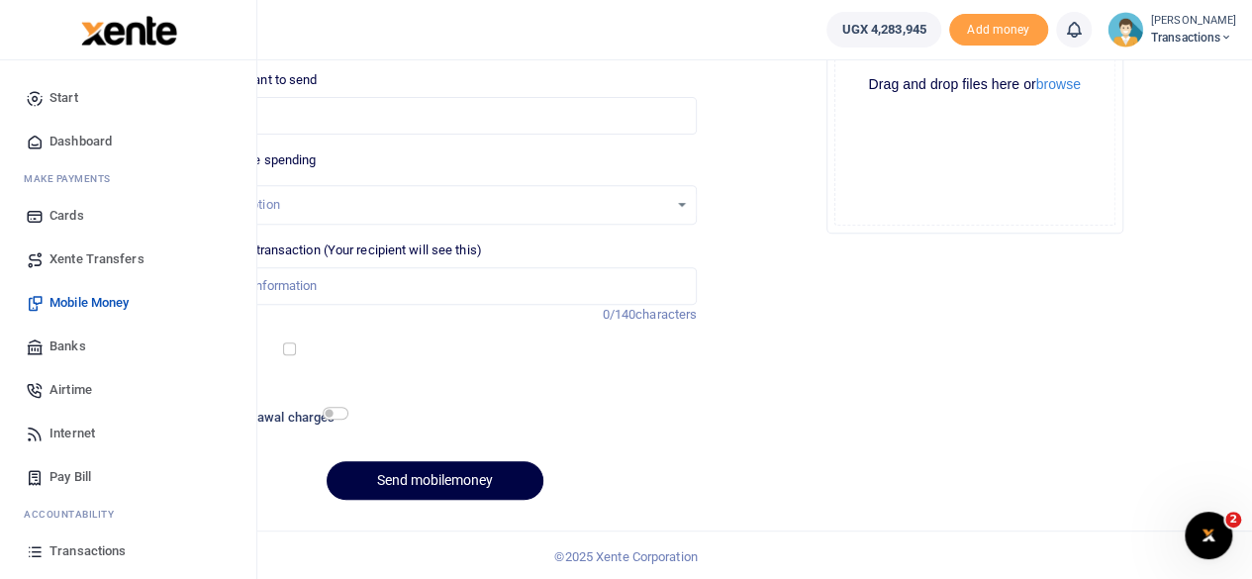
click at [95, 541] on span "Transactions" at bounding box center [87, 551] width 76 height 20
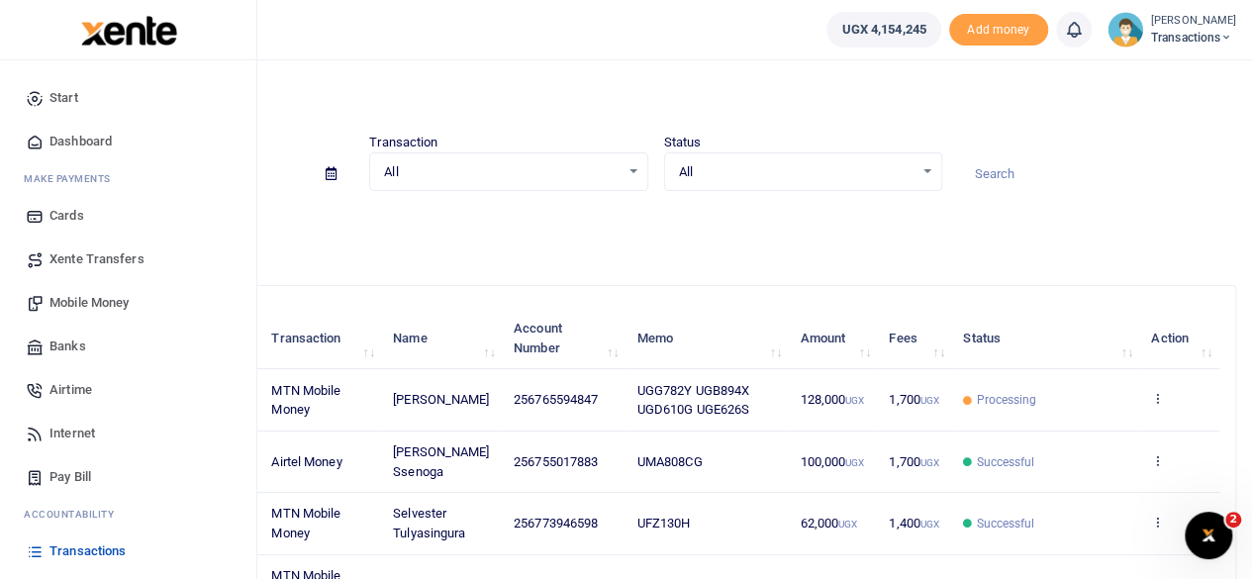
click at [104, 301] on span "Mobile Money" at bounding box center [88, 303] width 79 height 20
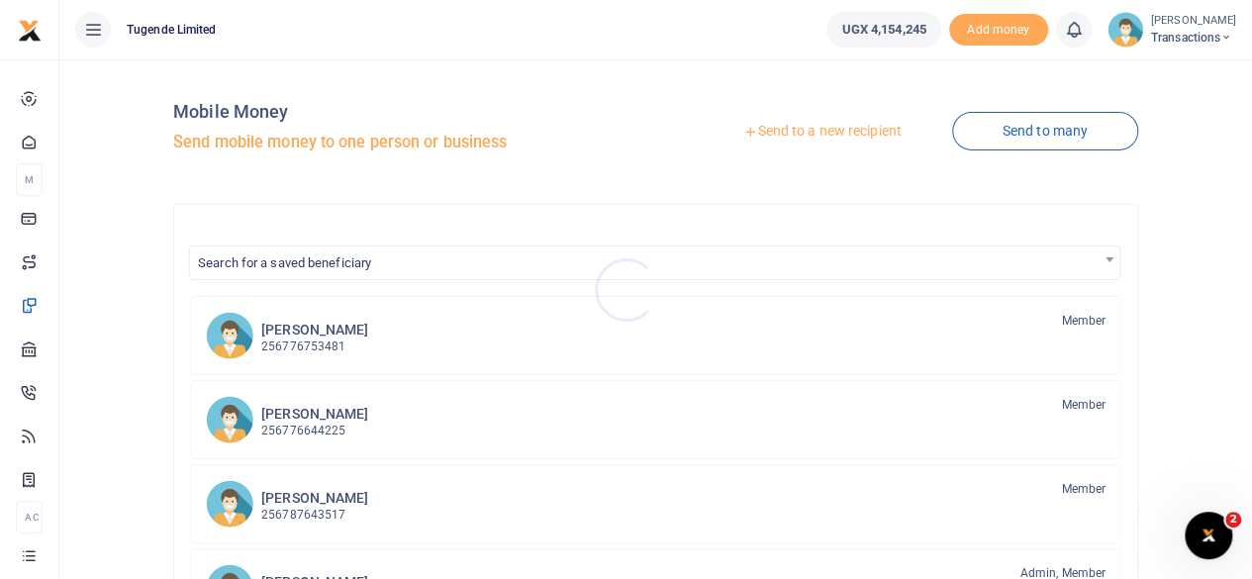
click at [840, 124] on div at bounding box center [626, 289] width 1252 height 579
click at [833, 130] on link "Send to a new recipient" at bounding box center [822, 132] width 258 height 36
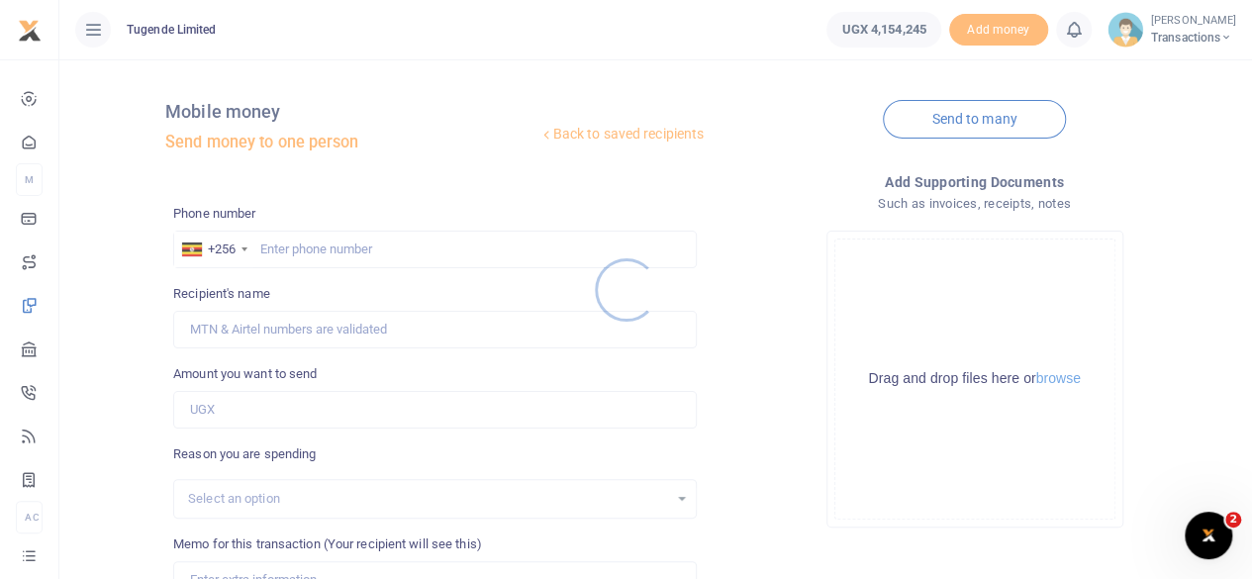
click at [353, 252] on div at bounding box center [626, 289] width 1252 height 579
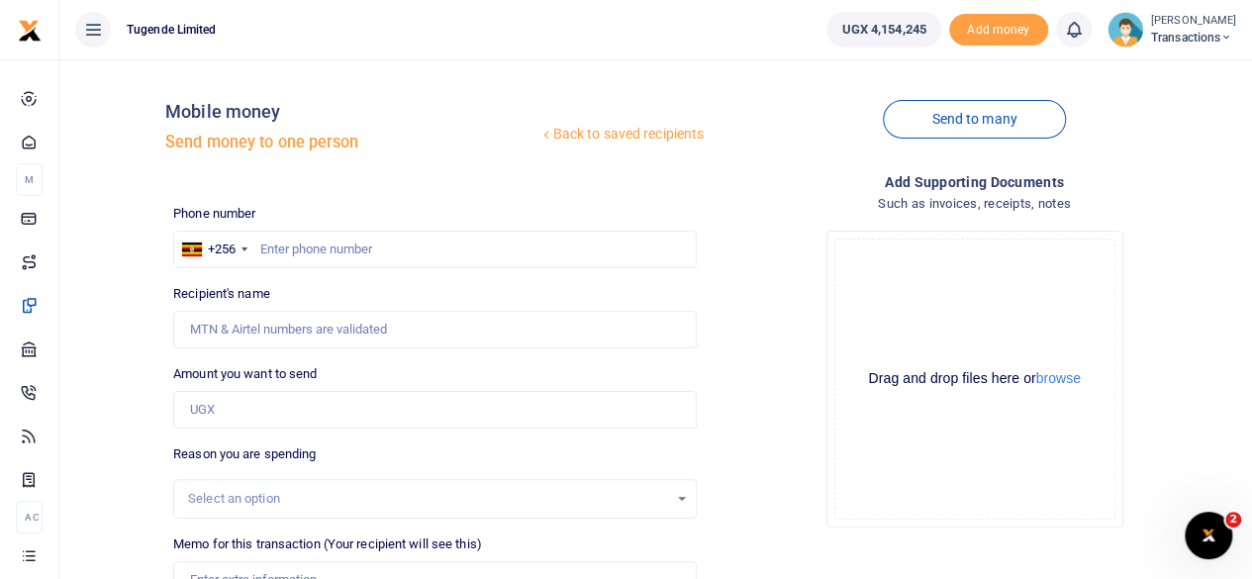
click at [353, 252] on div at bounding box center [626, 289] width 1252 height 579
click at [353, 252] on input "text" at bounding box center [435, 250] width 524 height 38
paste input "786646500"
type input "786646500"
type input "[PERSON_NAME]"
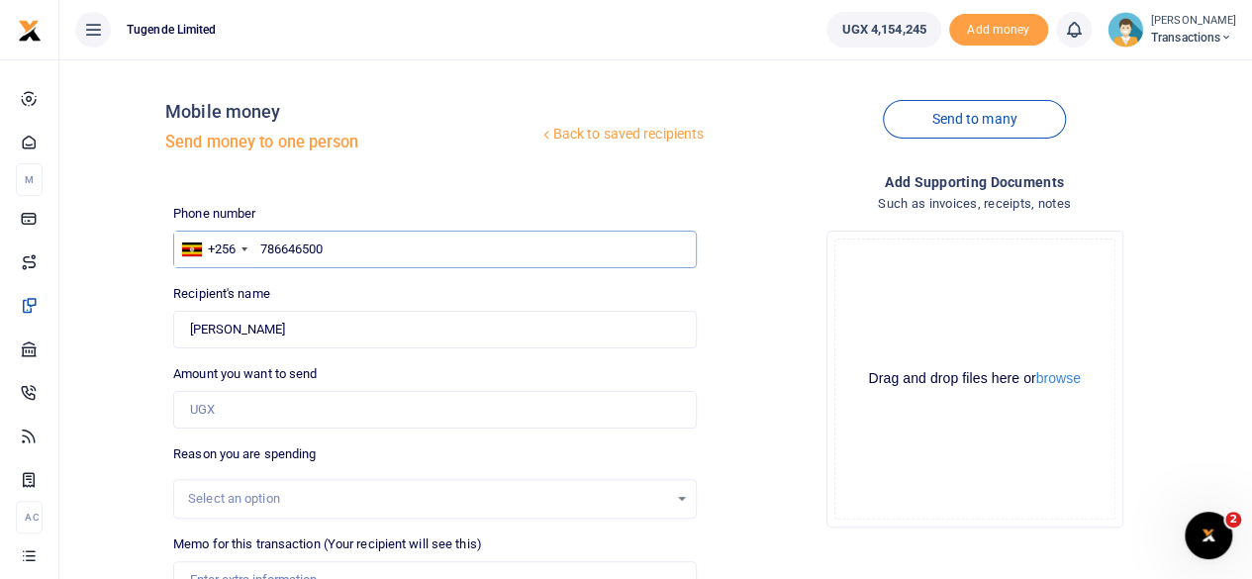
type input "786646500"
click at [330, 416] on input "Amount you want to send" at bounding box center [435, 410] width 524 height 38
paste input "104,000"
type input "104,000"
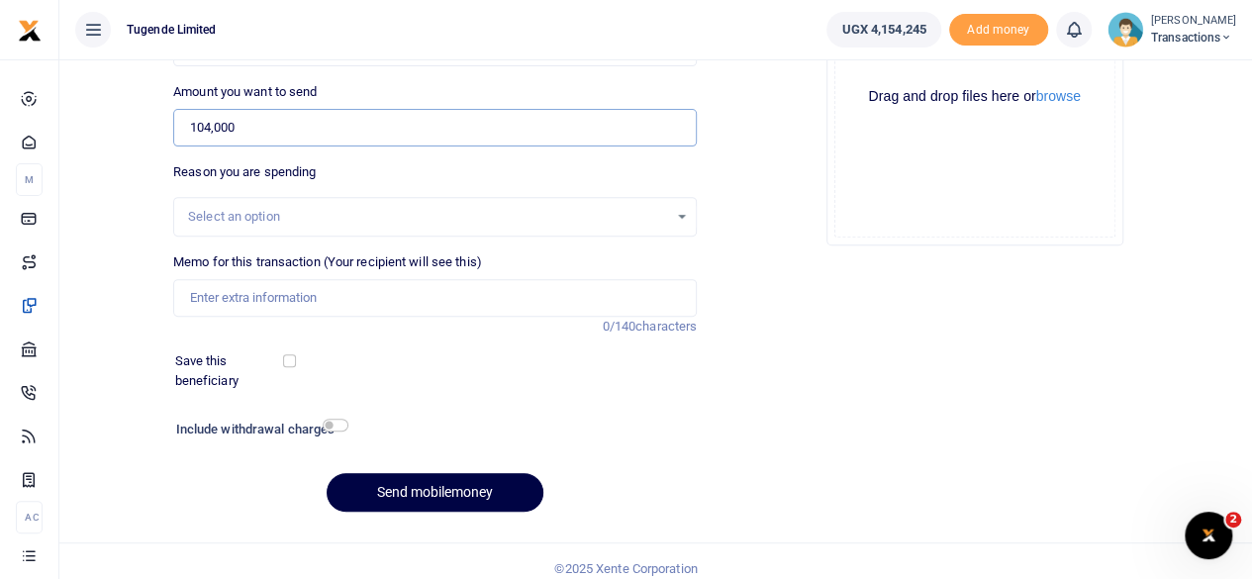
scroll to position [295, 0]
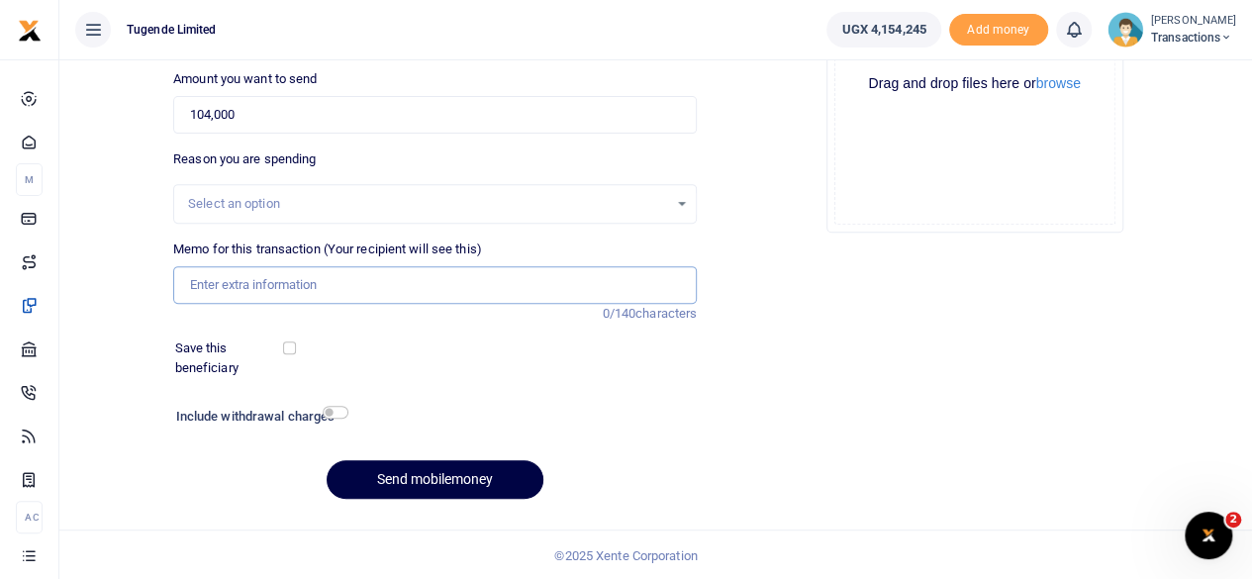
click at [343, 270] on input "Memo for this transaction (Your recipient will see this)" at bounding box center [435, 285] width 524 height 38
paste input "UGC228W and UMA828CV"
type input "UGC228W and UMA828CV"
click at [416, 472] on button "Send mobilemoney" at bounding box center [435, 479] width 217 height 39
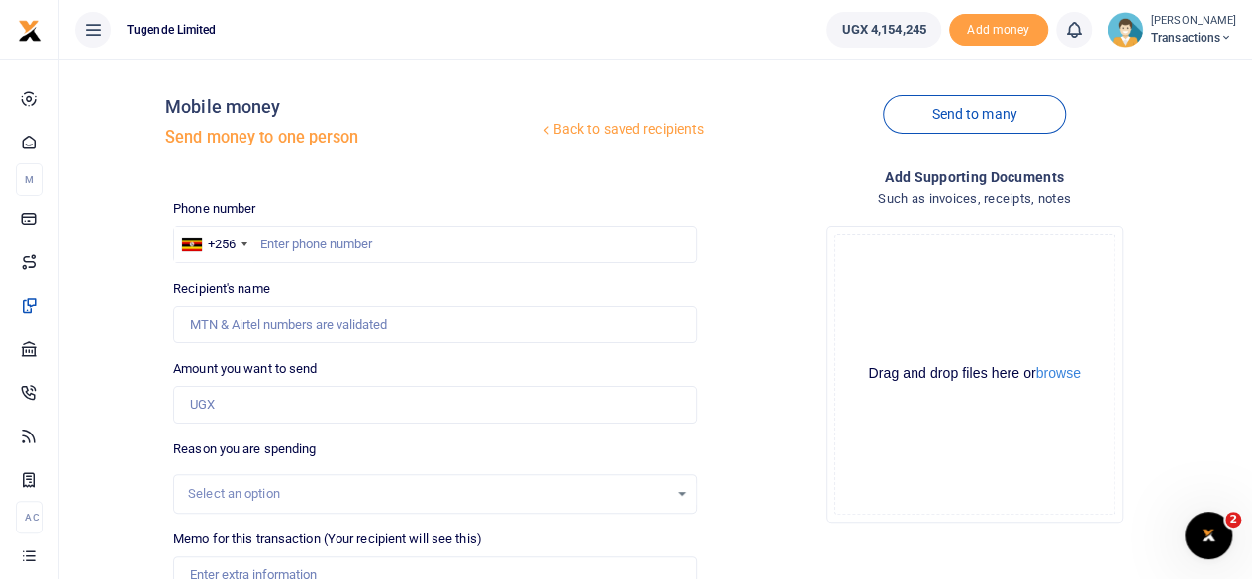
scroll to position [4, 0]
click at [380, 251] on input "text" at bounding box center [435, 246] width 524 height 38
paste input "779048732"
type input "779048732"
type input "Kenneth Kamutungire"
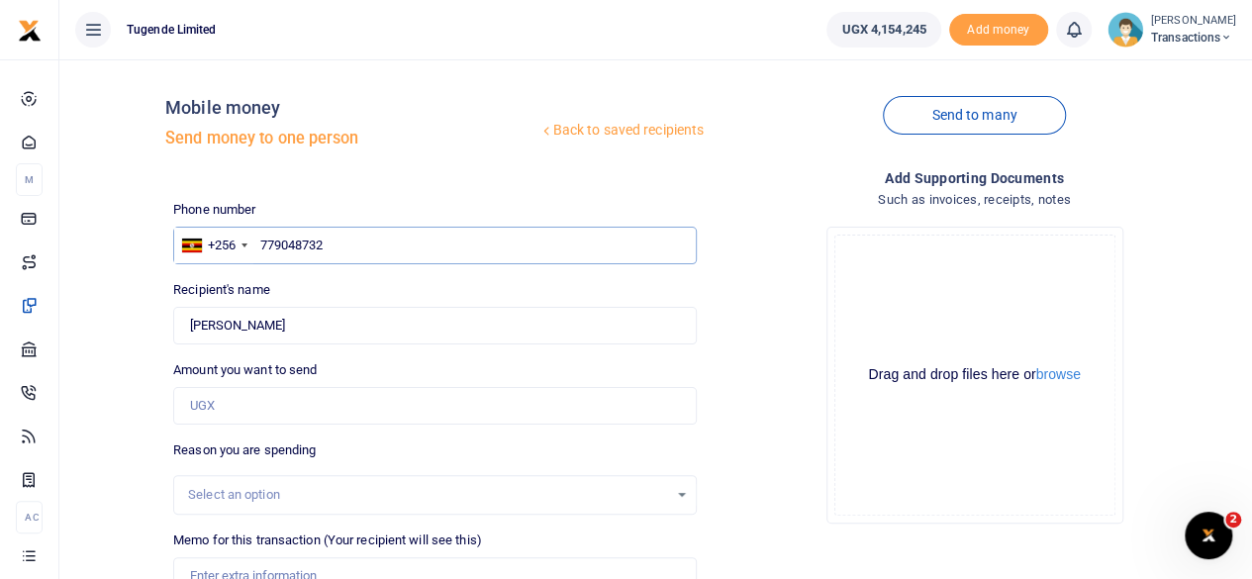
type input "779048732"
click at [428, 413] on input "Amount you want to send" at bounding box center [435, 406] width 524 height 38
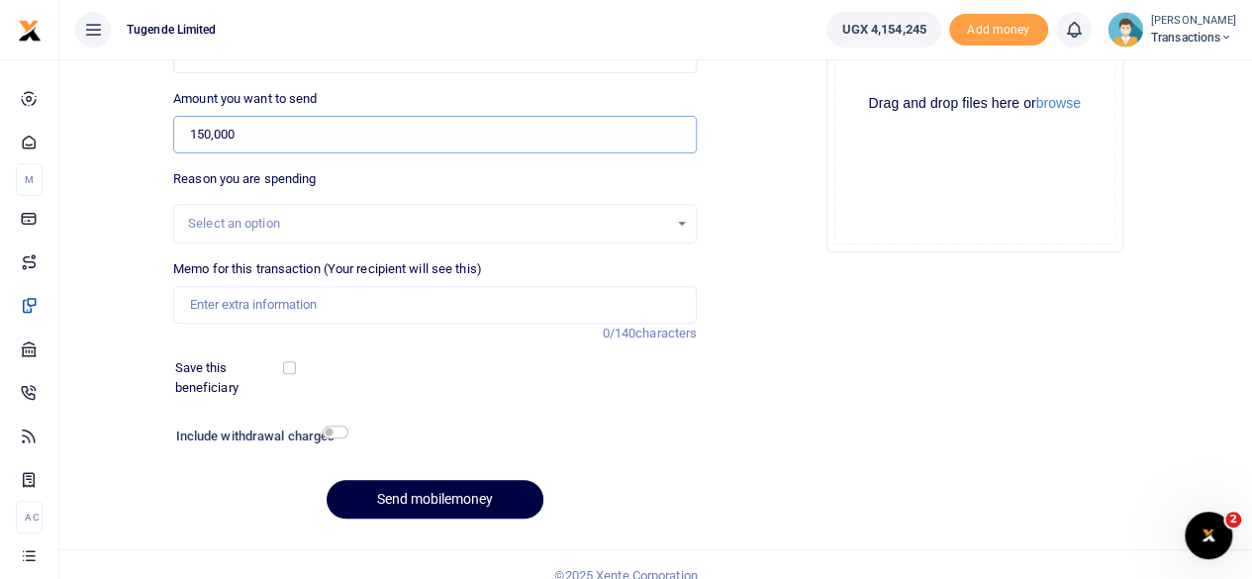
type input "150,000"
click at [326, 290] on input "Memo for this transaction (Your recipient will see this)" at bounding box center [435, 305] width 524 height 38
paste input "Hearing of kiseka complaint"
type input "Hearing of kiseka complaint"
click at [459, 504] on button "Send mobilemoney" at bounding box center [435, 499] width 217 height 39
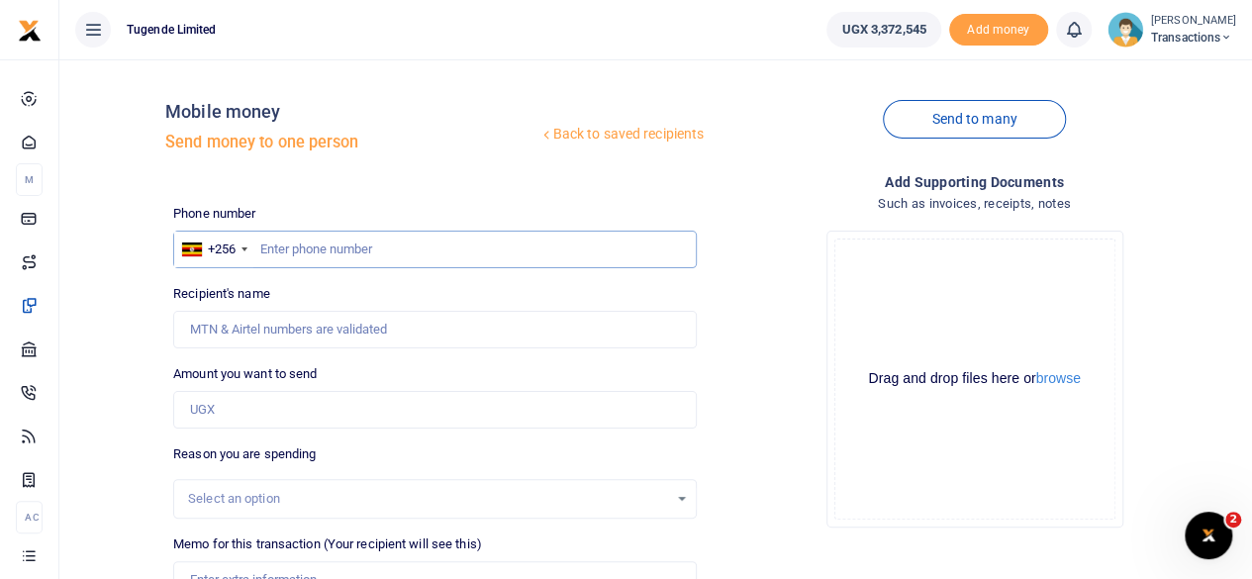
click at [443, 245] on input "text" at bounding box center [435, 250] width 524 height 38
paste input "779048732"
type input "779048732"
type input "[PERSON_NAME]"
type input "779048732"
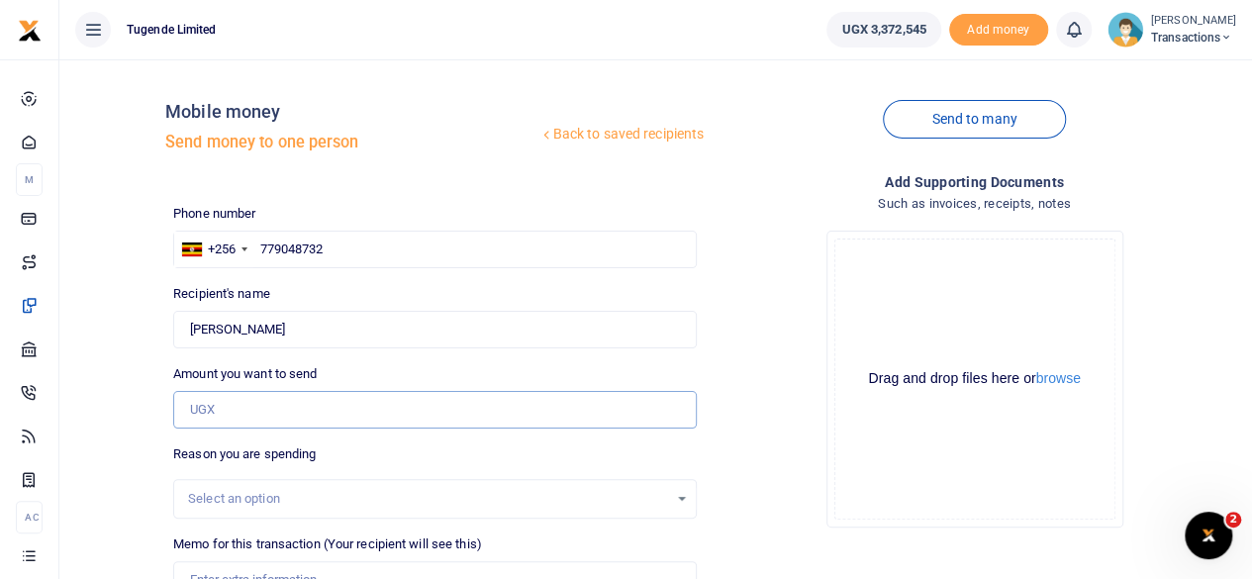
click at [374, 418] on input "Amount you want to send" at bounding box center [435, 410] width 524 height 38
type input "150,000"
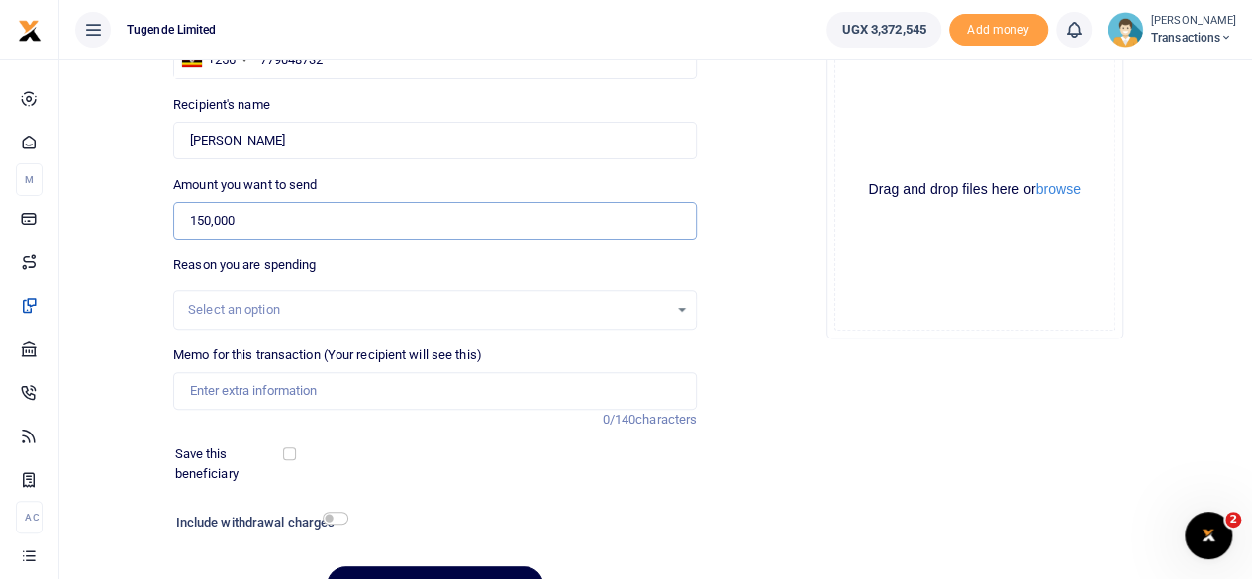
scroll to position [190, 0]
click at [309, 389] on input "Memo for this transaction (Your recipient will see this)" at bounding box center [435, 390] width 524 height 38
click at [408, 384] on input "Memo for this transaction (Your recipient will see this)" at bounding box center [435, 390] width 524 height 38
paste input "Hearing of kiseka complaint"
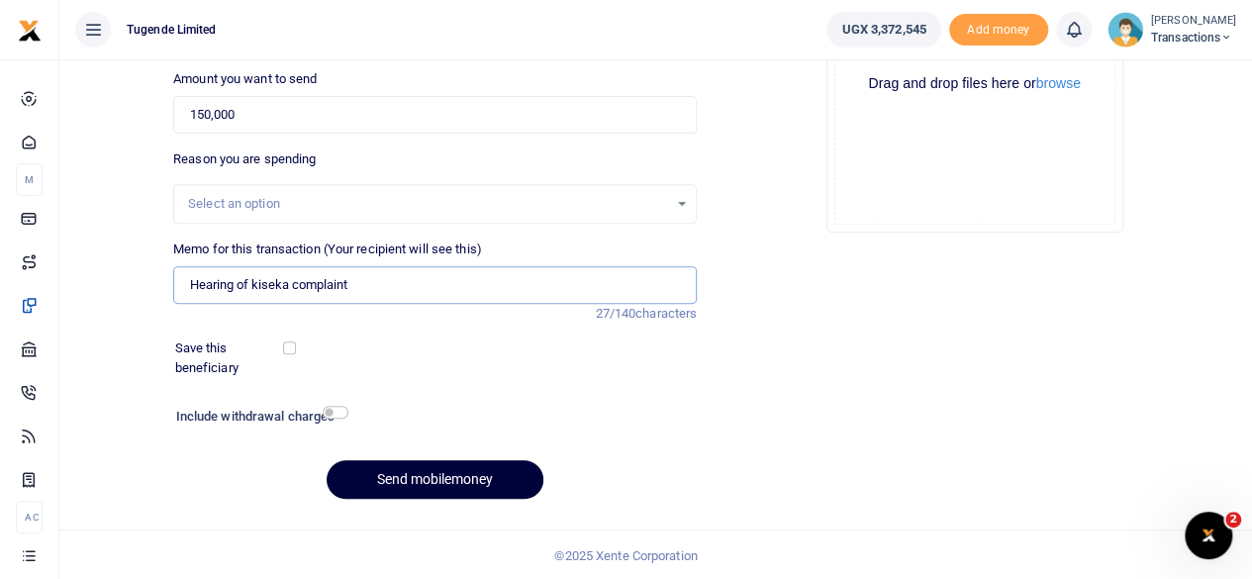
type input "Hearing of kiseka complaint"
click at [441, 467] on button "Send mobilemoney" at bounding box center [435, 479] width 217 height 39
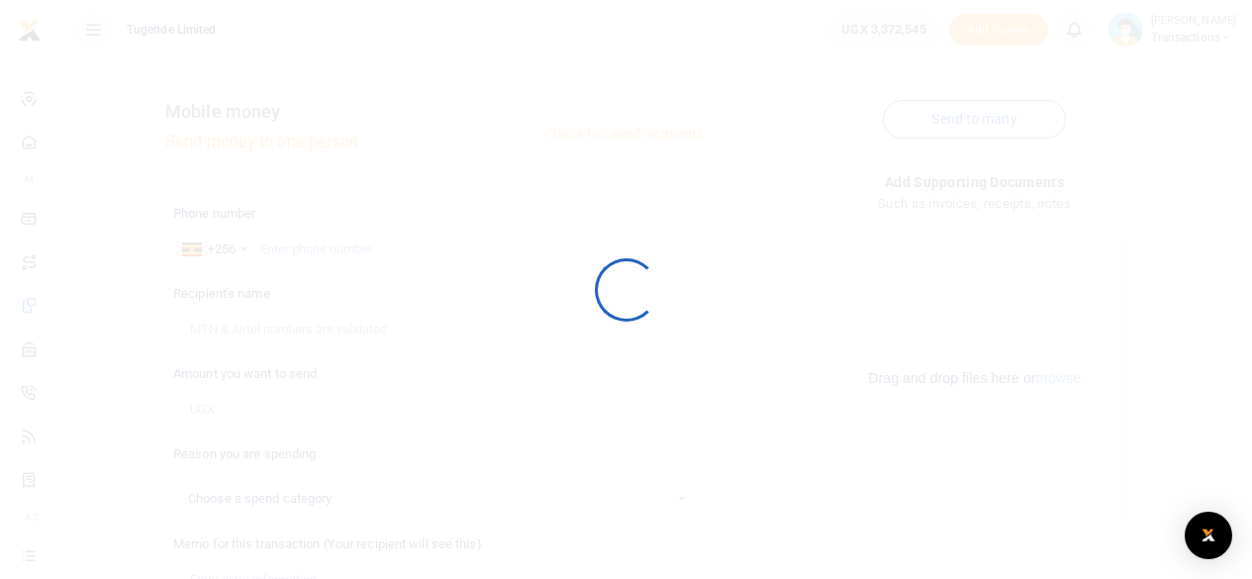
scroll to position [294, 0]
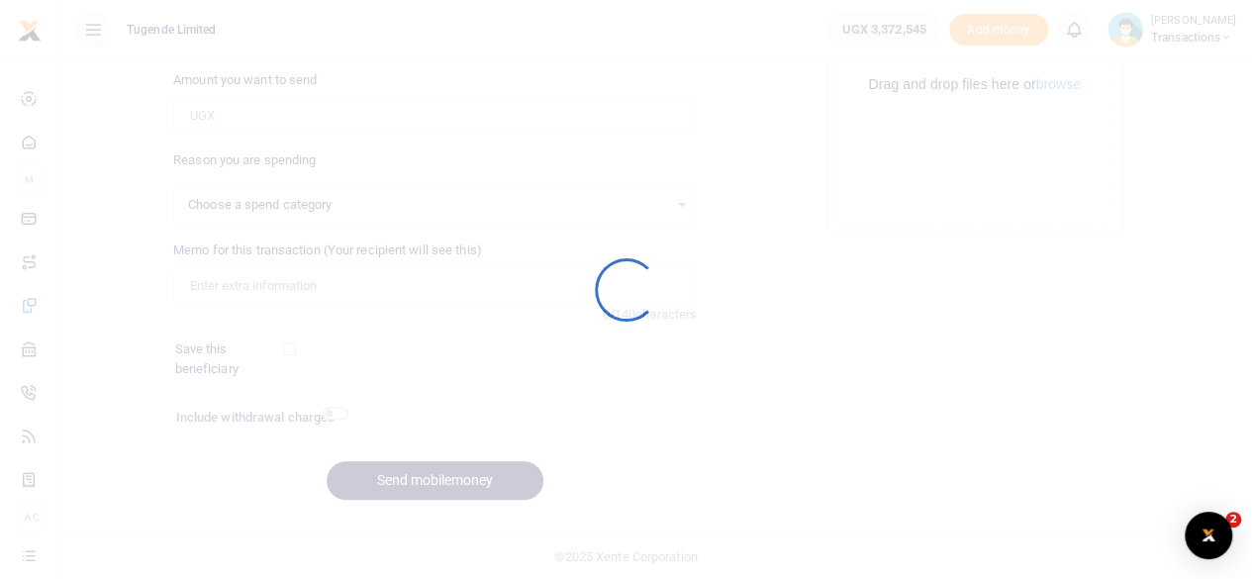
select select
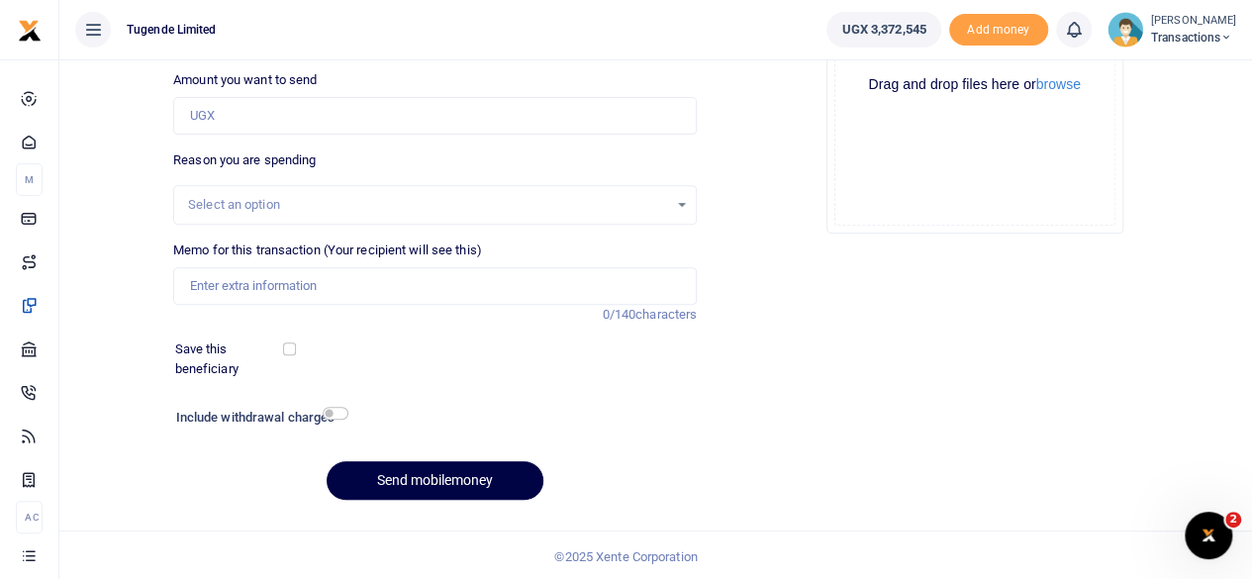
scroll to position [0, 0]
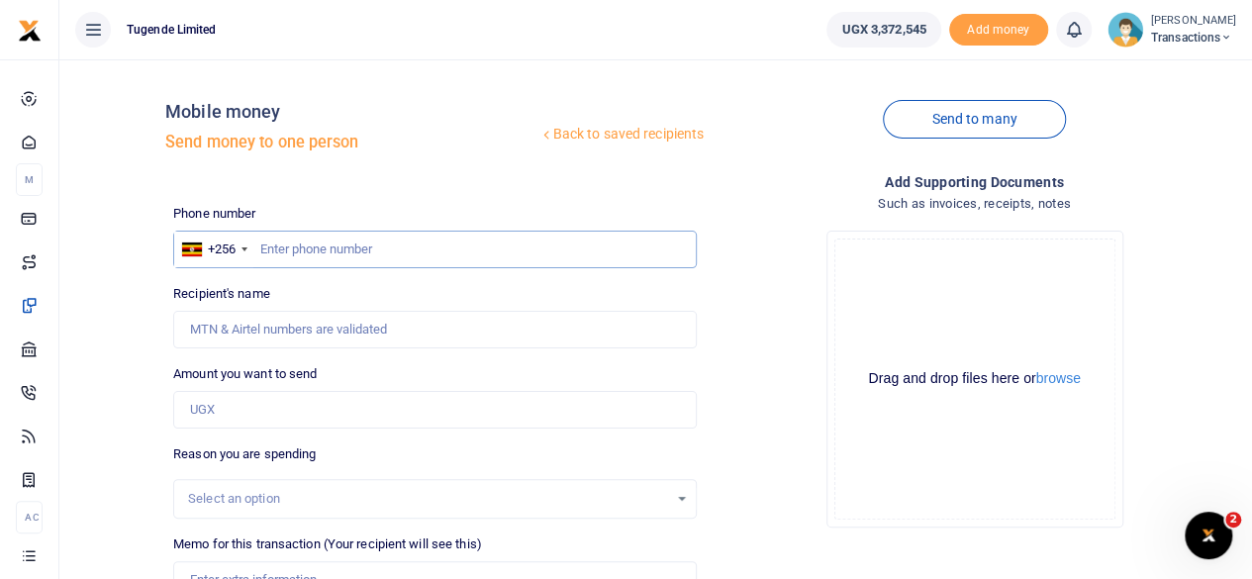
click at [370, 247] on input "text" at bounding box center [435, 250] width 524 height 38
paste input "707032487"
type input "707032487"
type input "[PERSON_NAME]"
click at [344, 405] on input "Amount you want to send" at bounding box center [435, 410] width 524 height 38
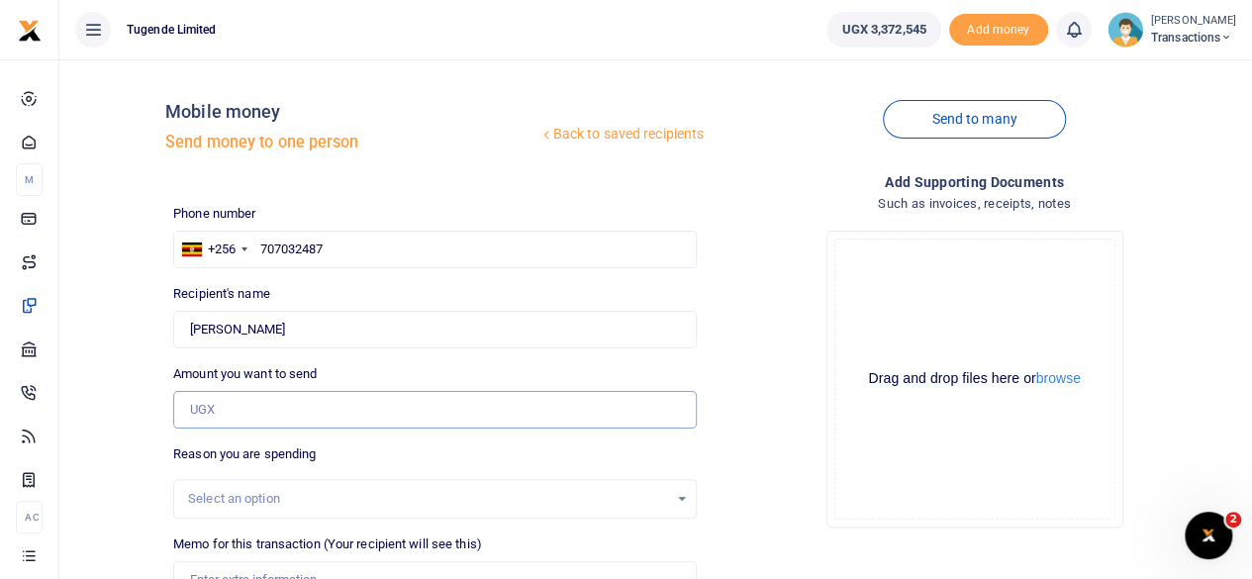
paste input "40,000"
type input "40,000"
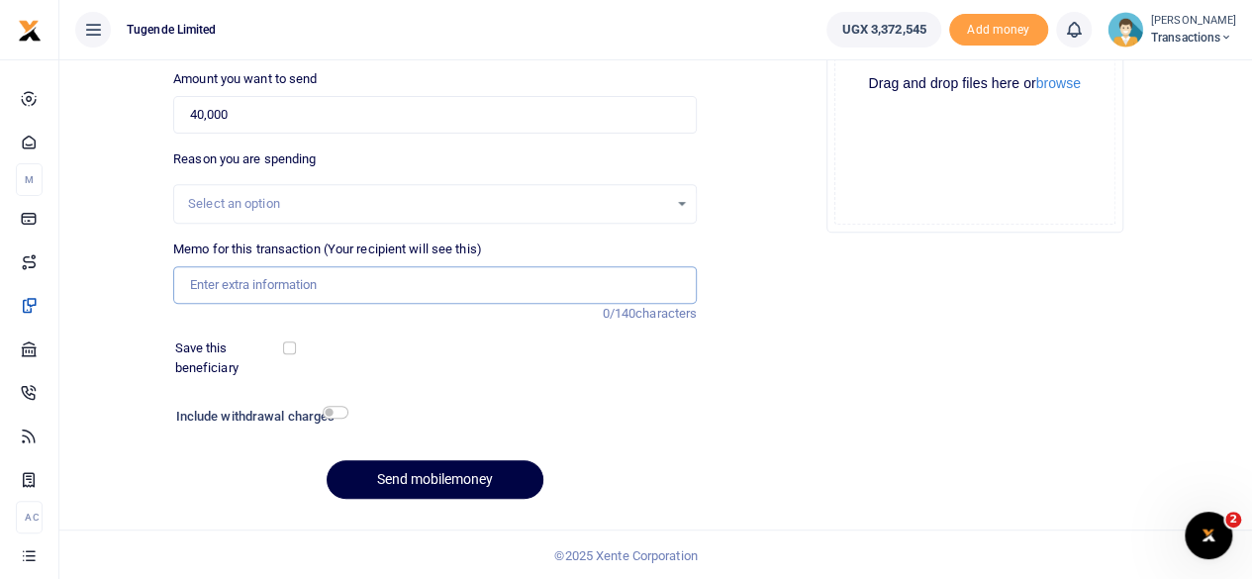
click at [356, 273] on input "Memo for this transaction (Your recipient will see this)" at bounding box center [435, 285] width 524 height 38
paste input "UGB066Y"
type input "UGB066Y"
click at [426, 472] on button "Send mobilemoney" at bounding box center [435, 479] width 217 height 39
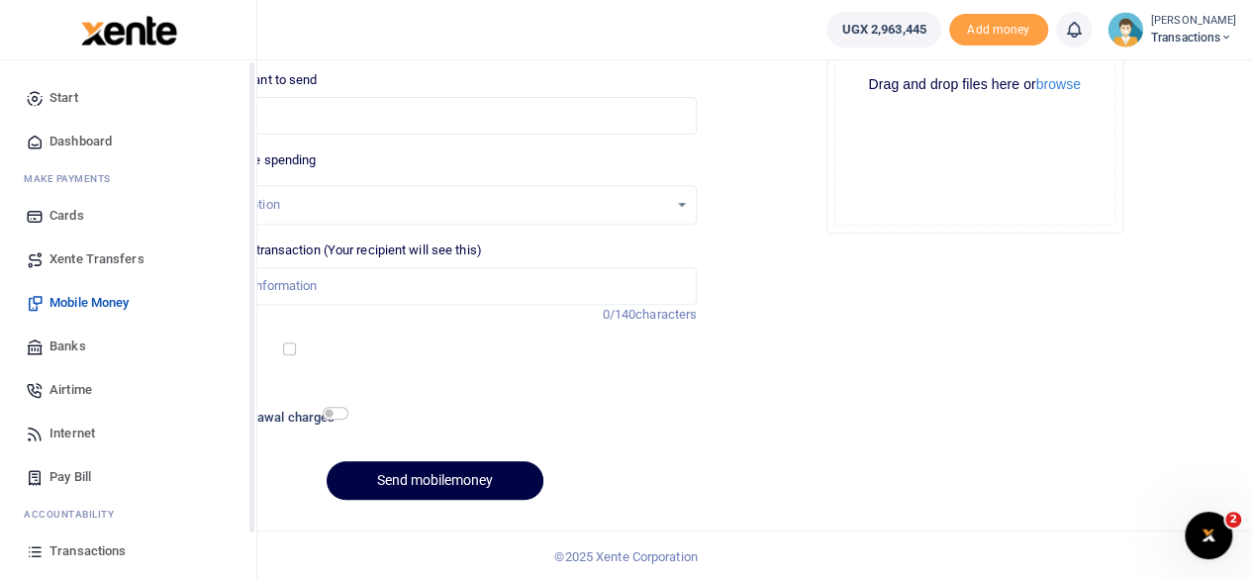
scroll to position [127, 0]
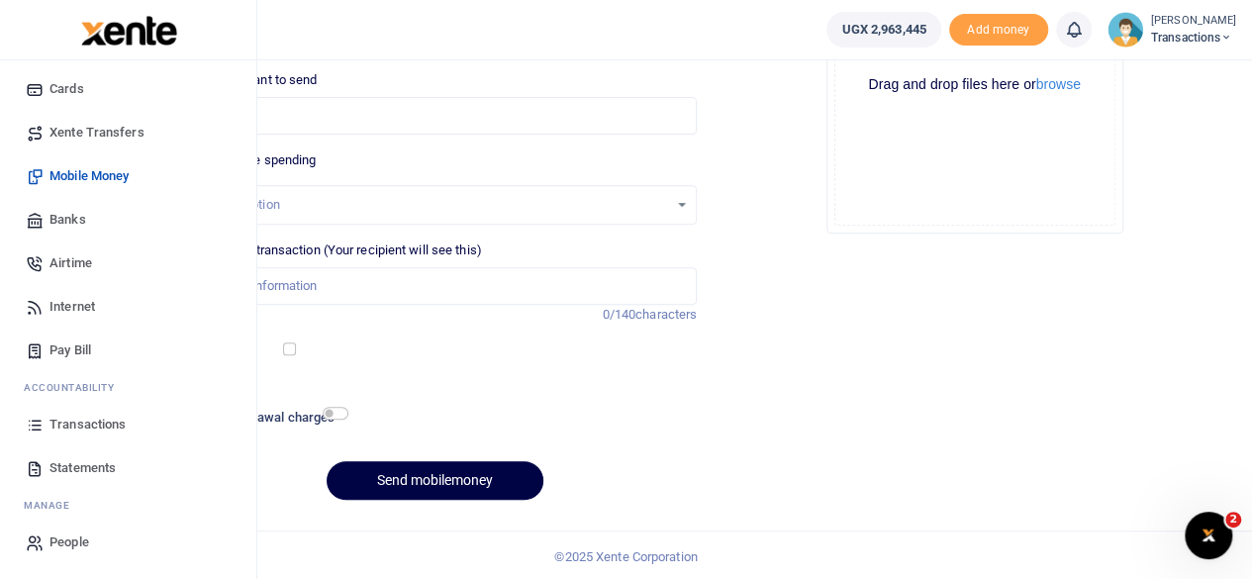
click at [77, 420] on span "Transactions" at bounding box center [87, 425] width 76 height 20
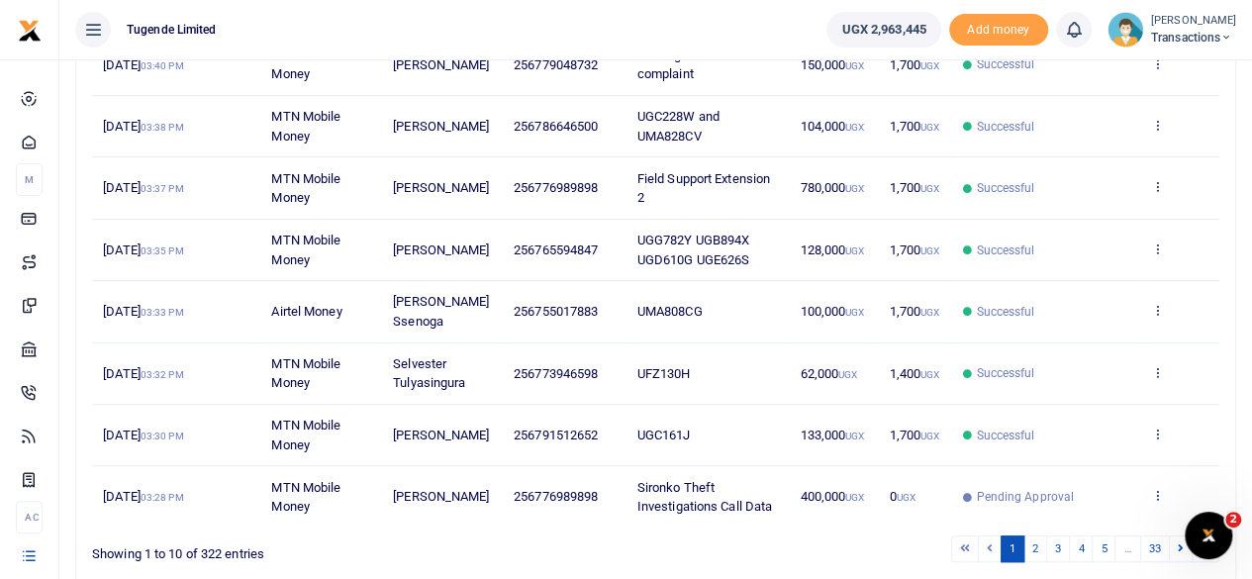
scroll to position [441, 0]
